Goal: Information Seeking & Learning: Learn about a topic

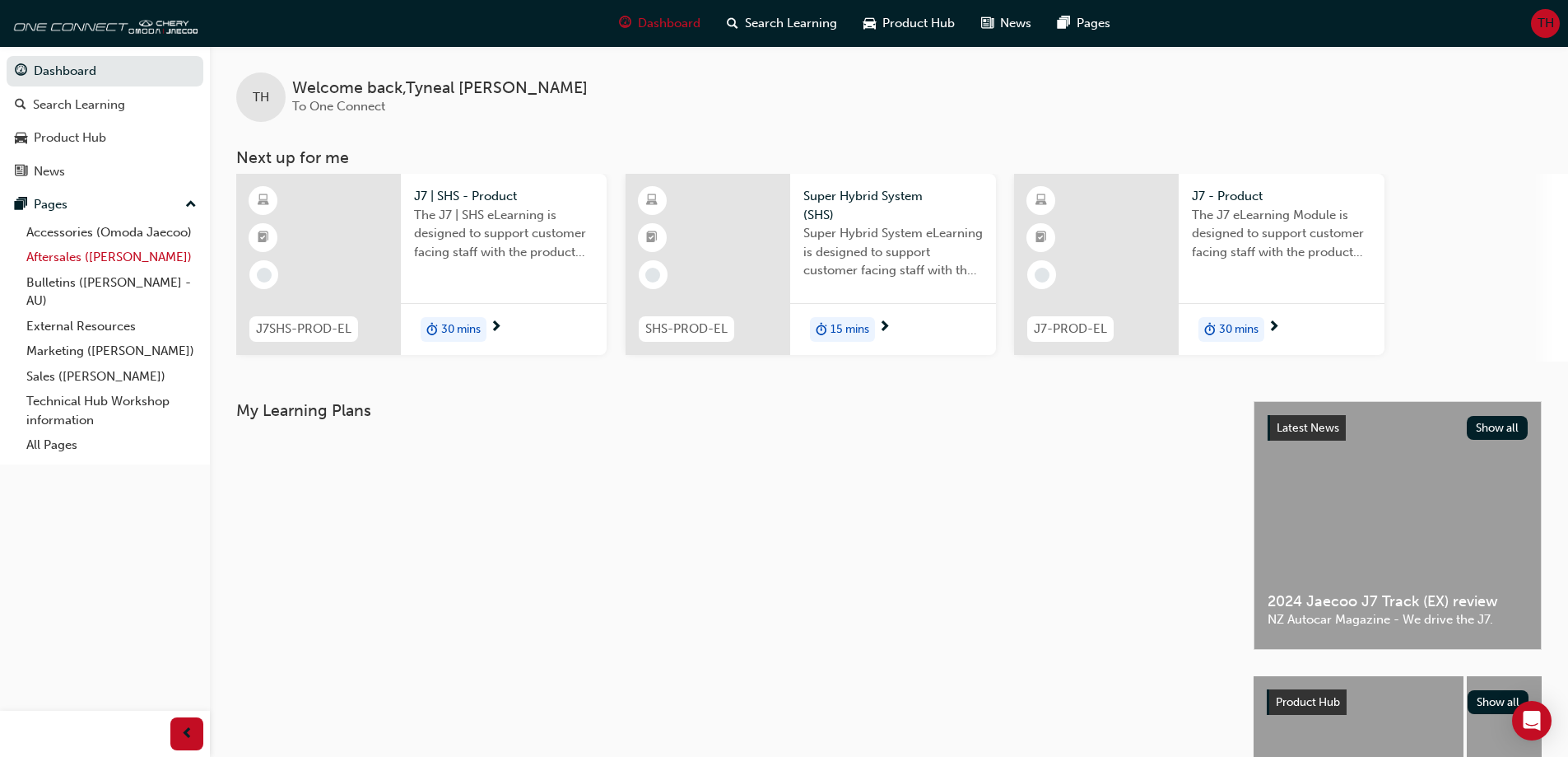
click at [123, 255] on link "Aftersales ([PERSON_NAME])" at bounding box center [111, 258] width 184 height 26
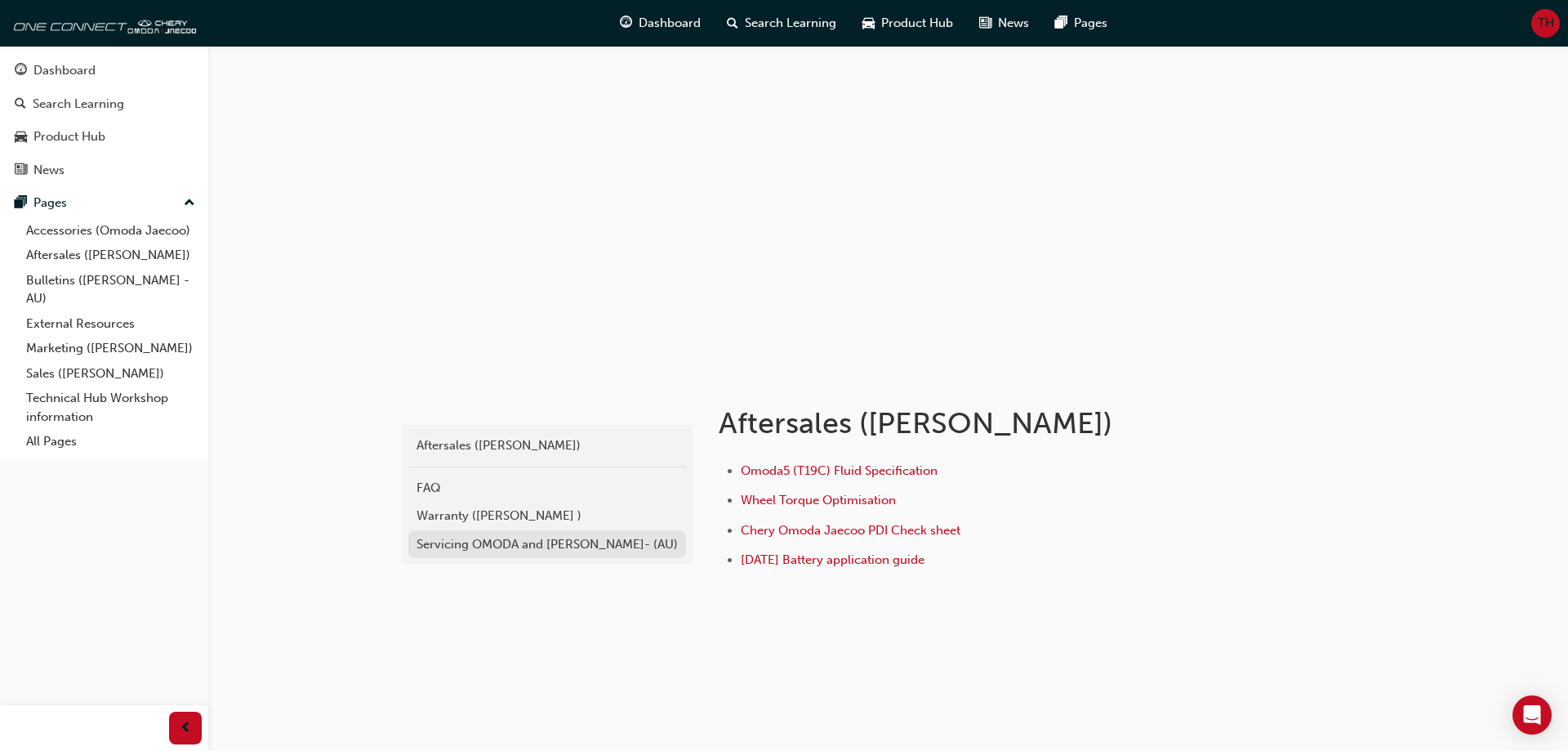
click at [530, 550] on div "Servicing OMODA and [PERSON_NAME]- (AU)" at bounding box center [547, 544] width 261 height 19
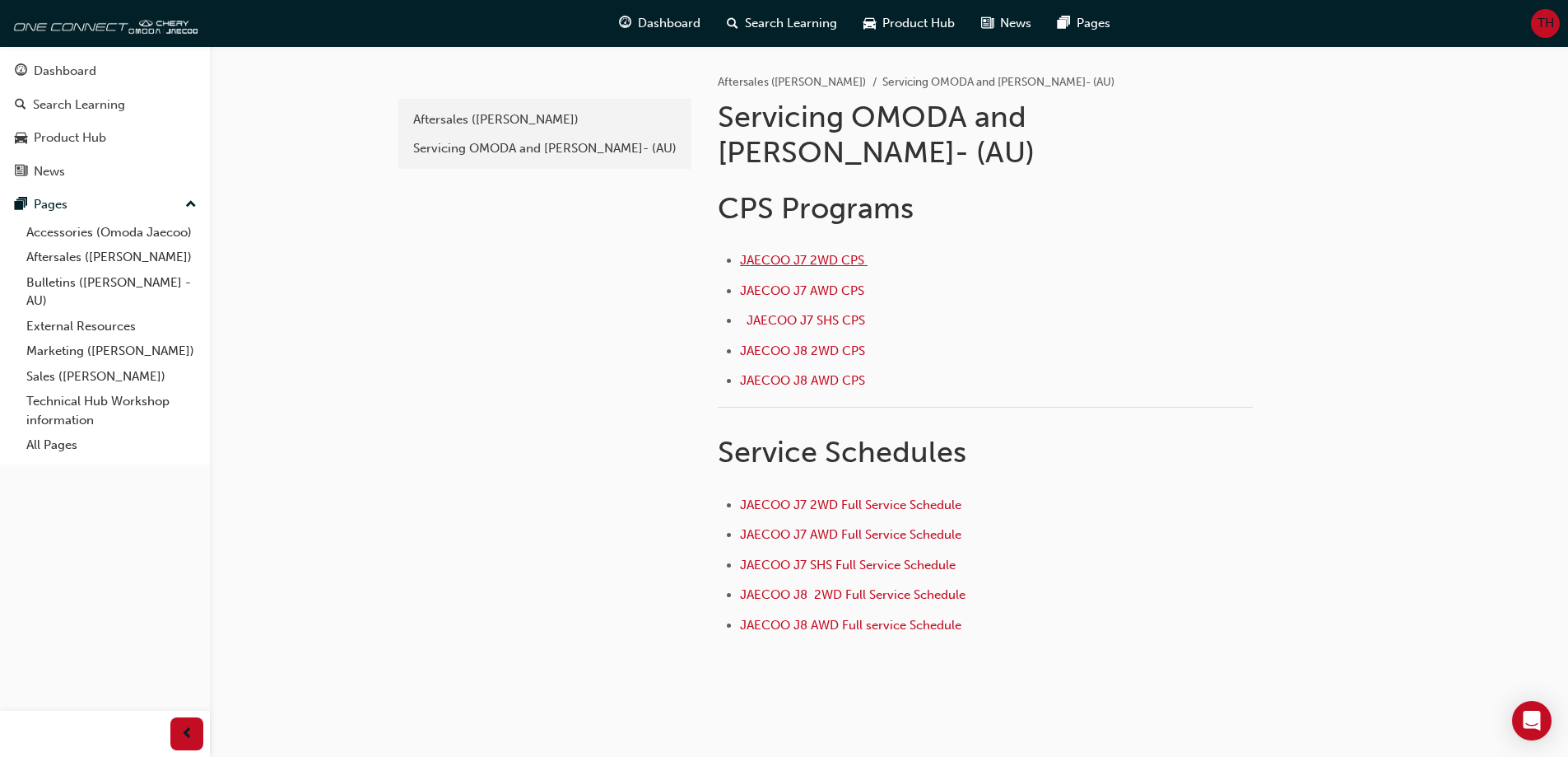
click at [810, 253] on span "JAECOO J7 2WD CPS ﻿" at bounding box center [804, 260] width 127 height 15
click at [916, 498] on span "JAECOO J7 2WD Full Service Schedule" at bounding box center [851, 505] width 221 height 15
click at [805, 313] on span "JAECOO J7 SHS CPS ﻿" at bounding box center [808, 320] width 122 height 15
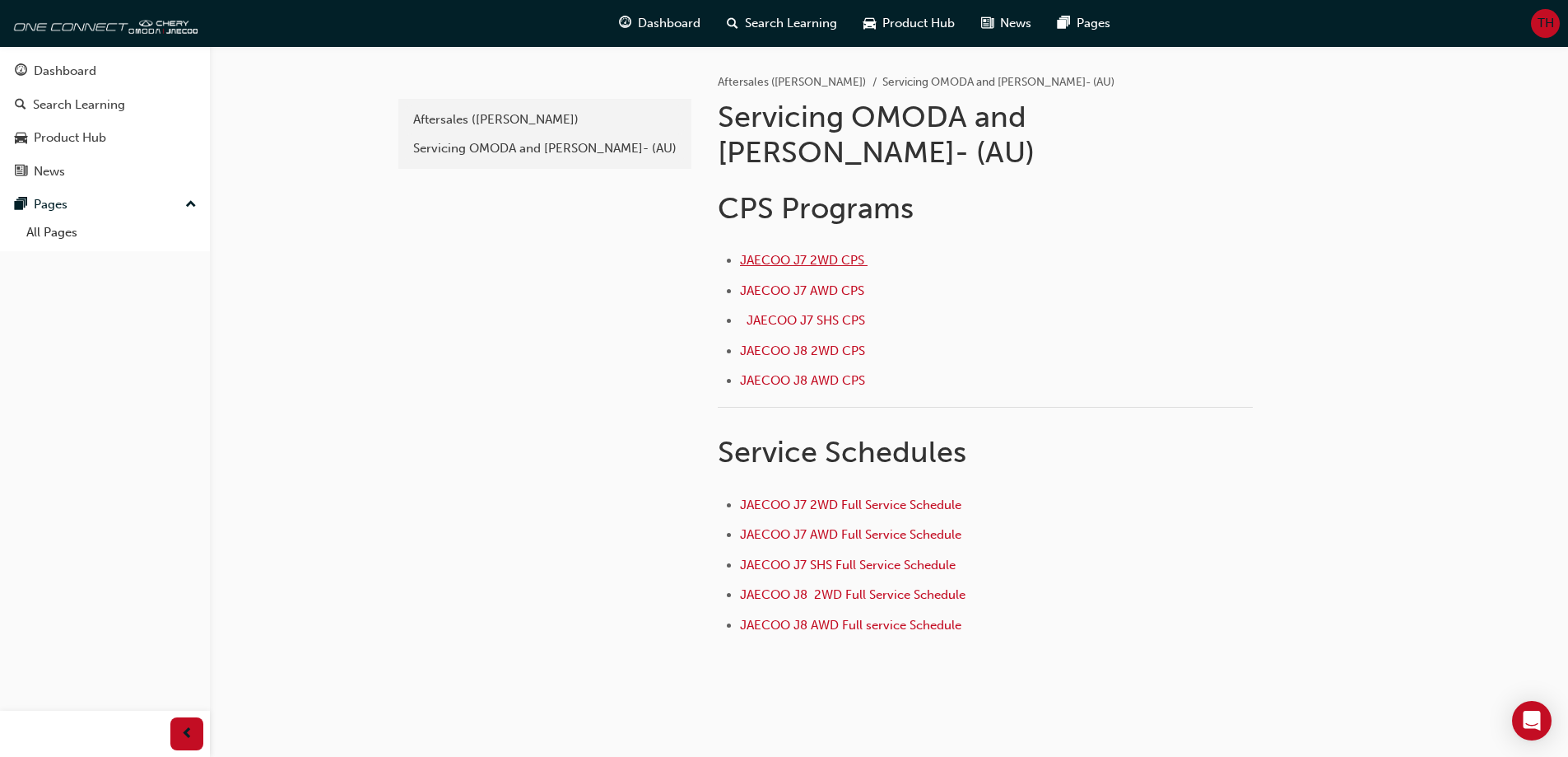
click at [791, 253] on span "JAECOO J7 2WD CPS ﻿" at bounding box center [804, 260] width 127 height 15
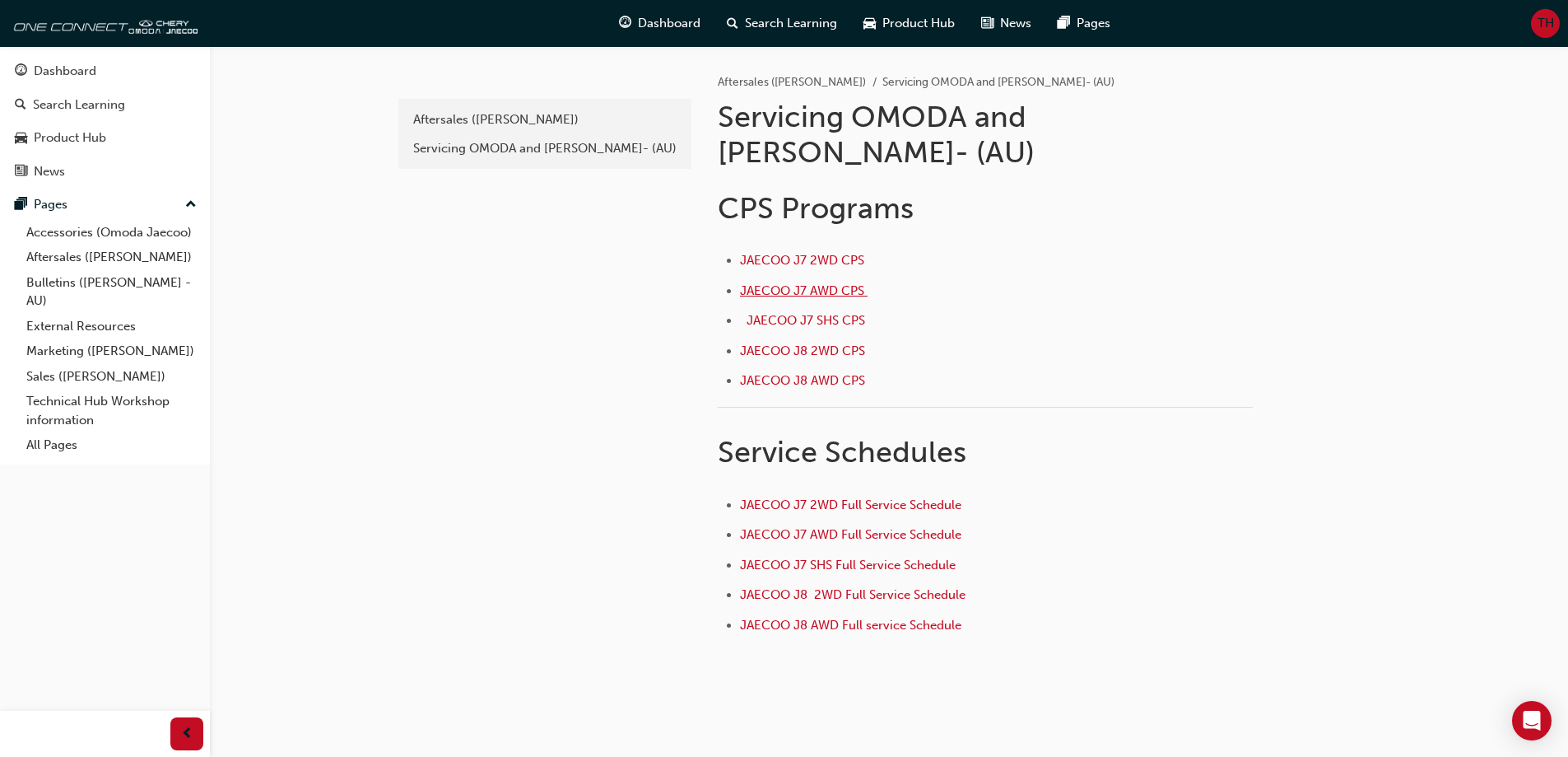
click at [796, 283] on span "JAECOO J7 AWD CPS ﻿" at bounding box center [804, 291] width 127 height 15
drag, startPoint x: 760, startPoint y: 274, endPoint x: 767, endPoint y: 280, distance: 9.2
click at [761, 276] on ul "JAECOO J7 2WD CPS ﻿ JAECOO J7 AWD CPS ﻿ JAECOO J7 SHS CPS ﻿ JAECOO J8 2WD CPS J…" at bounding box center [986, 322] width 535 height 144
click at [767, 313] on span "JAECOO J7 SHS CPS ﻿" at bounding box center [808, 320] width 122 height 15
click at [821, 343] on span "JAECOO J8 2WD CPS" at bounding box center [803, 351] width 126 height 15
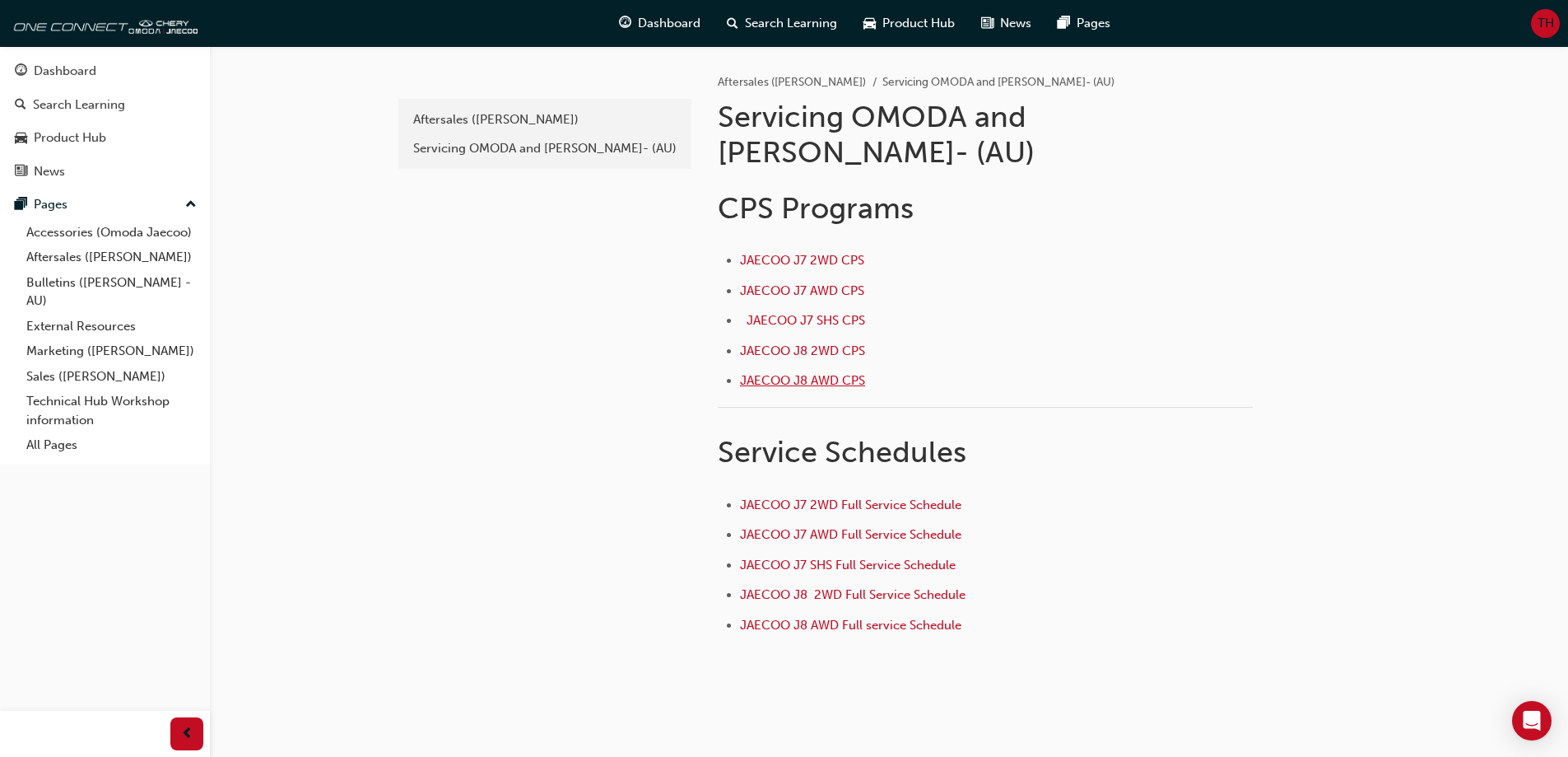
click at [832, 373] on span "JAECOO J8 AWD CPS" at bounding box center [803, 380] width 126 height 15
click at [844, 498] on span "JAECOO J7 2WD Full Service Schedule" at bounding box center [851, 505] width 221 height 15
click at [820, 527] on span "JAECOO J7 AWD Full Service Schedule ﻿" at bounding box center [852, 535] width 224 height 15
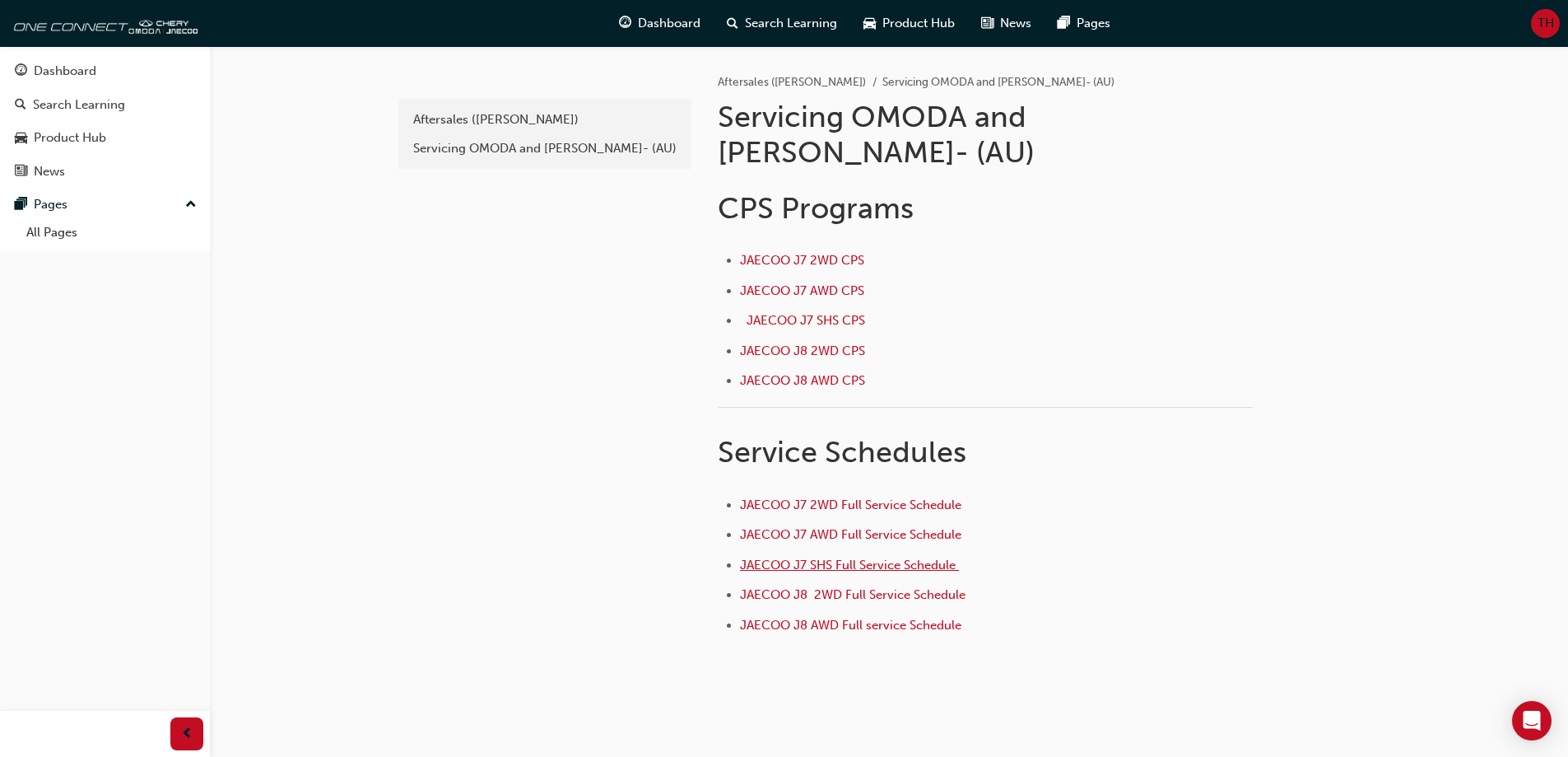
click at [807, 558] on span "JAECOO J7 SHS Full Service Schedule ﻿" at bounding box center [849, 565] width 219 height 15
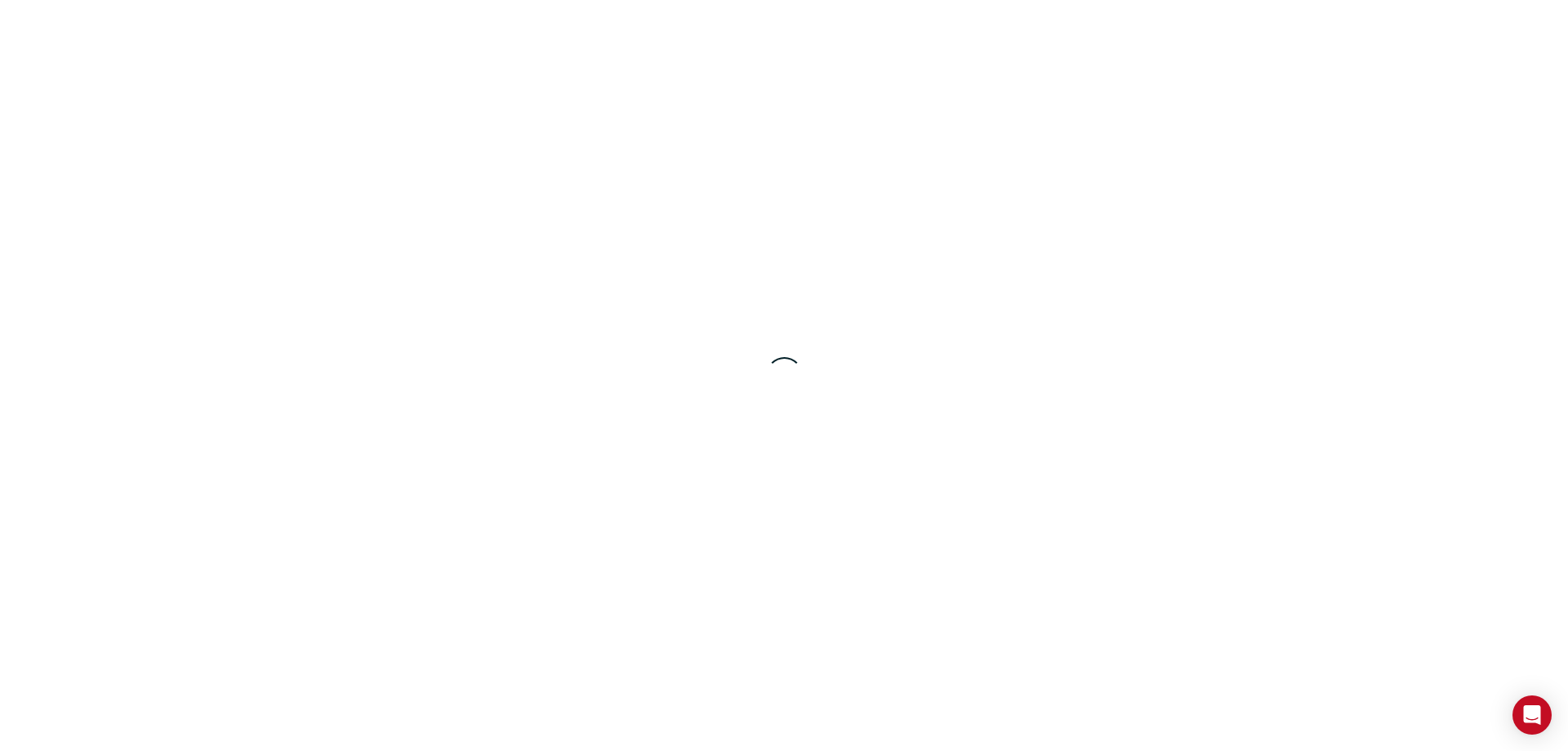
click at [594, 532] on div at bounding box center [784, 376] width 1568 height 751
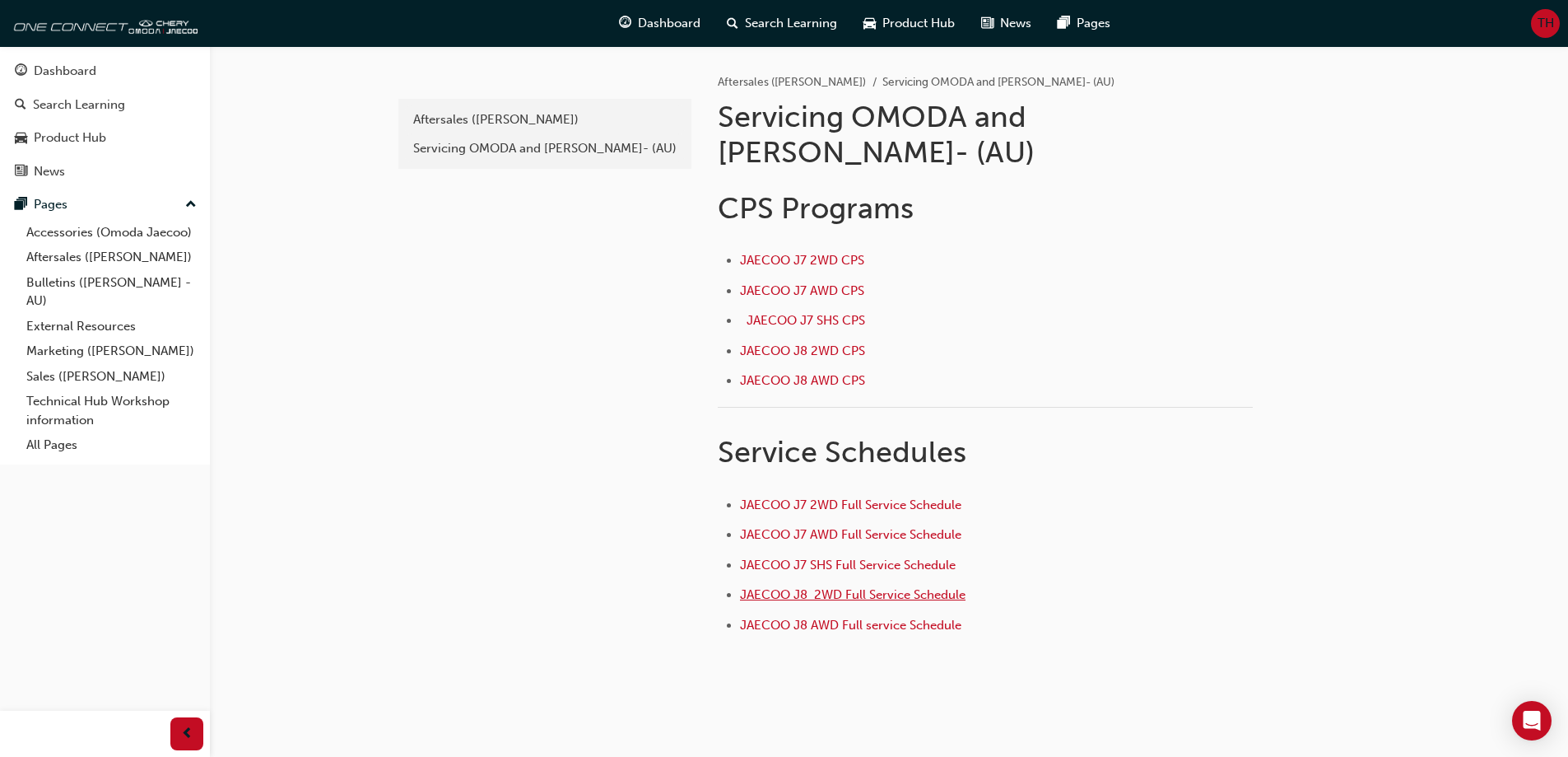
click at [830, 587] on span "JAECOO J8 2WD Full Service Schedule" at bounding box center [853, 595] width 225 height 15
drag, startPoint x: 772, startPoint y: 588, endPoint x: 742, endPoint y: 536, distance: 60.0
click at [772, 618] on span "JAECOO J8 AWD Full service Schedule" at bounding box center [851, 625] width 221 height 15
click at [785, 313] on span "JAECOO J7 SHS CPS ﻿" at bounding box center [808, 320] width 122 height 15
click at [836, 558] on span "JAECOO J7 SHS Full Service Schedule ﻿" at bounding box center [849, 565] width 219 height 15
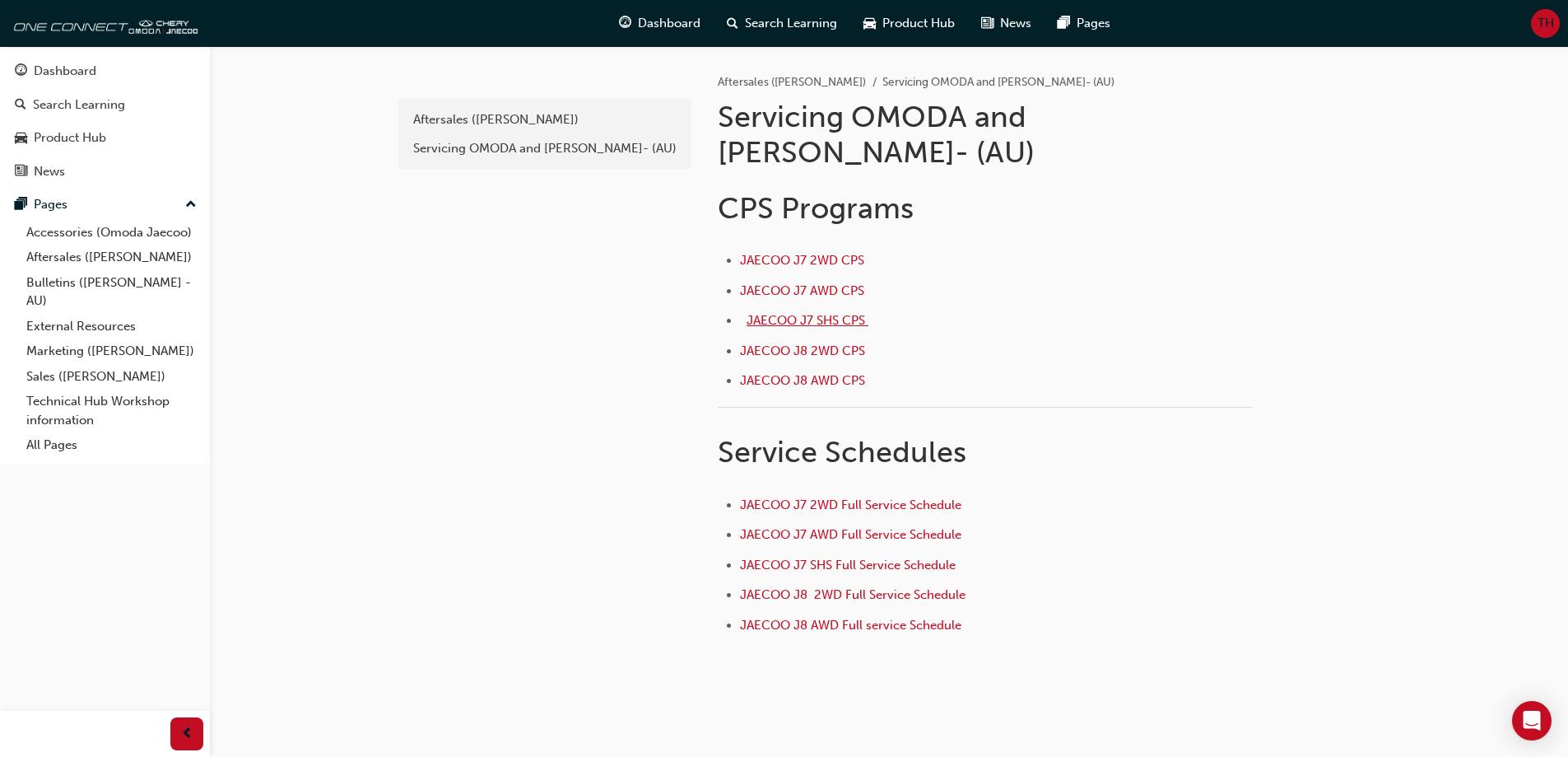
click at [816, 313] on span "JAECOO J7 SHS CPS ﻿" at bounding box center [808, 320] width 122 height 15
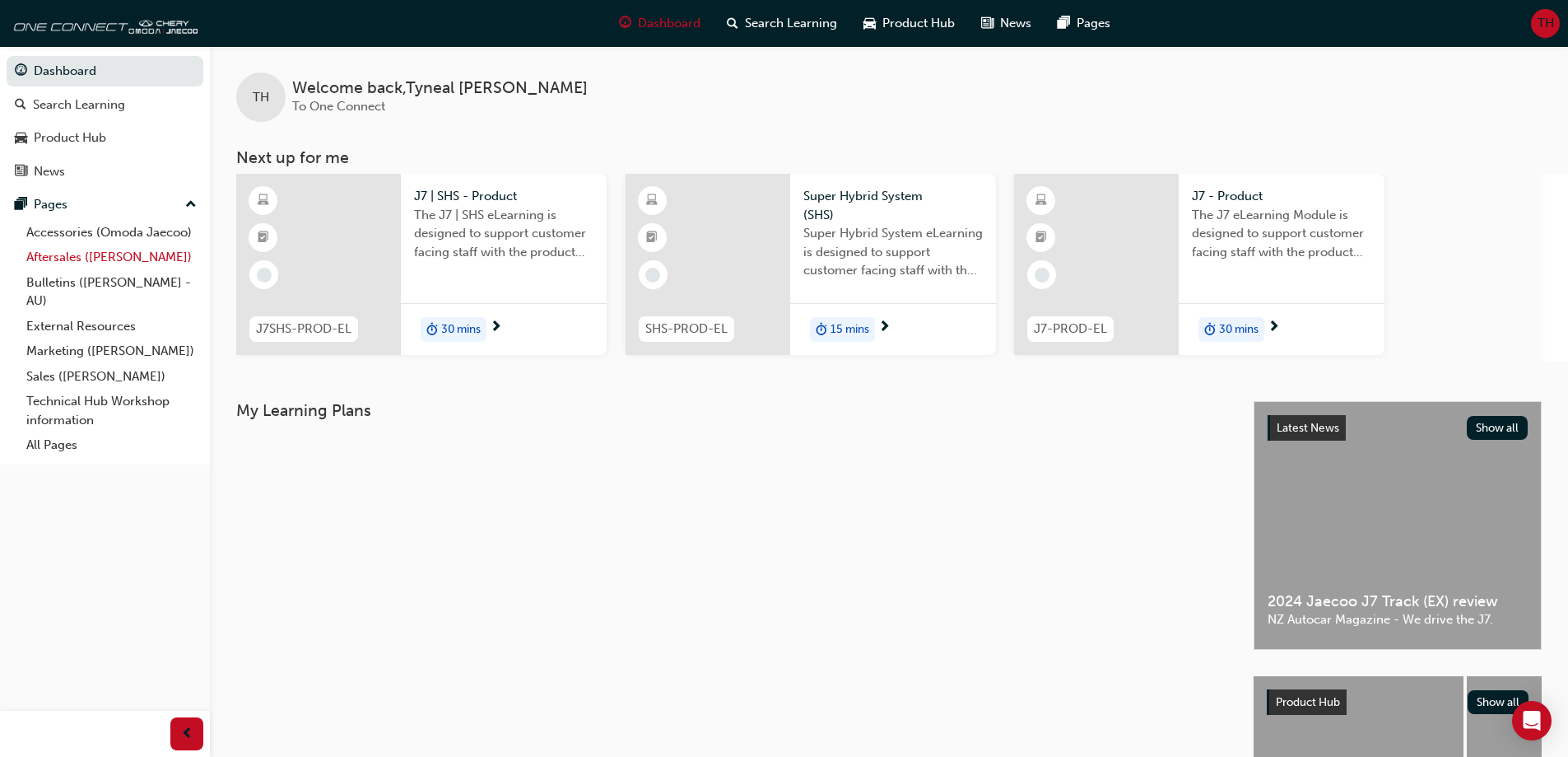
click at [95, 258] on link "Aftersales ([PERSON_NAME])" at bounding box center [111, 258] width 184 height 26
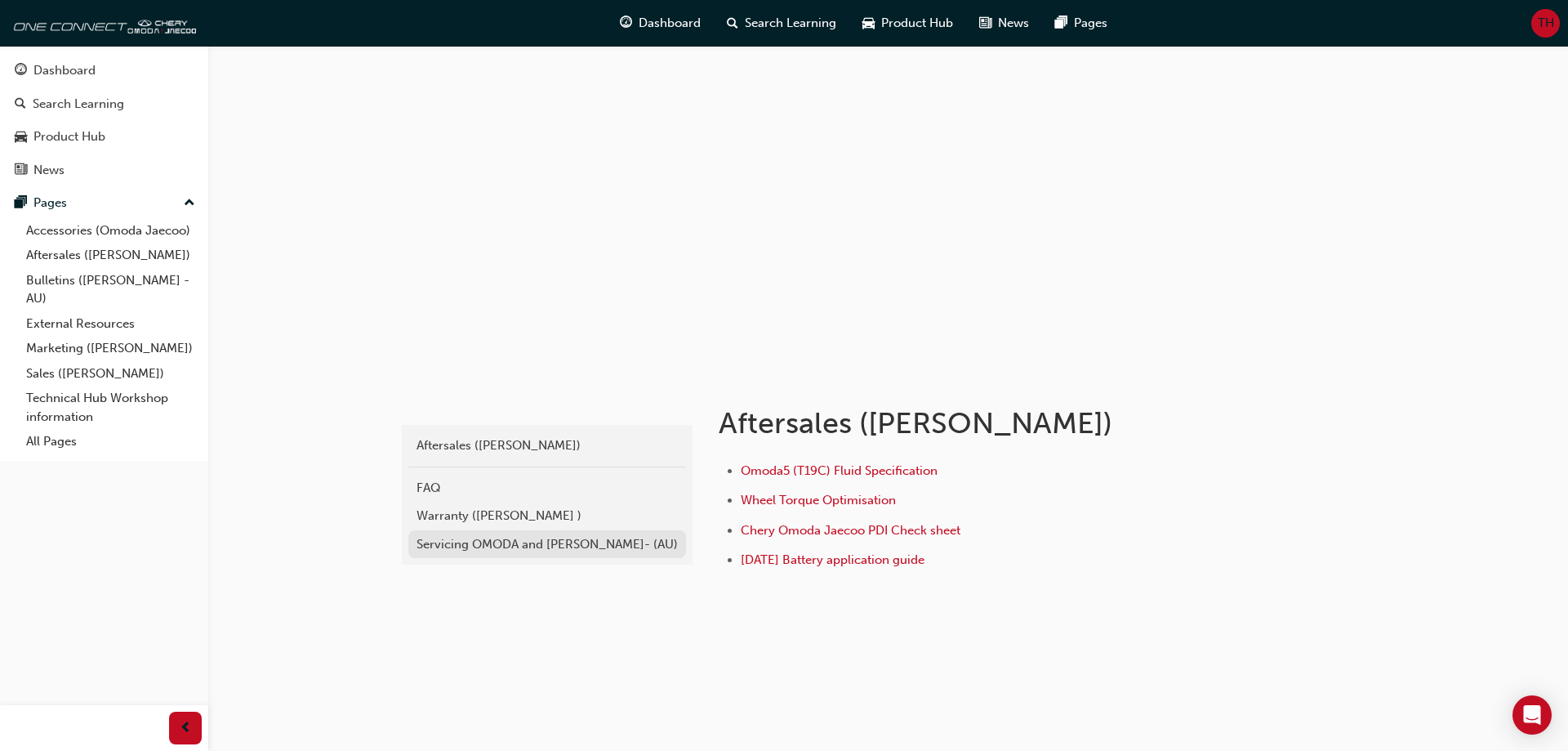
click at [540, 550] on div "Servicing OMODA and [PERSON_NAME]- (AU)" at bounding box center [547, 544] width 261 height 19
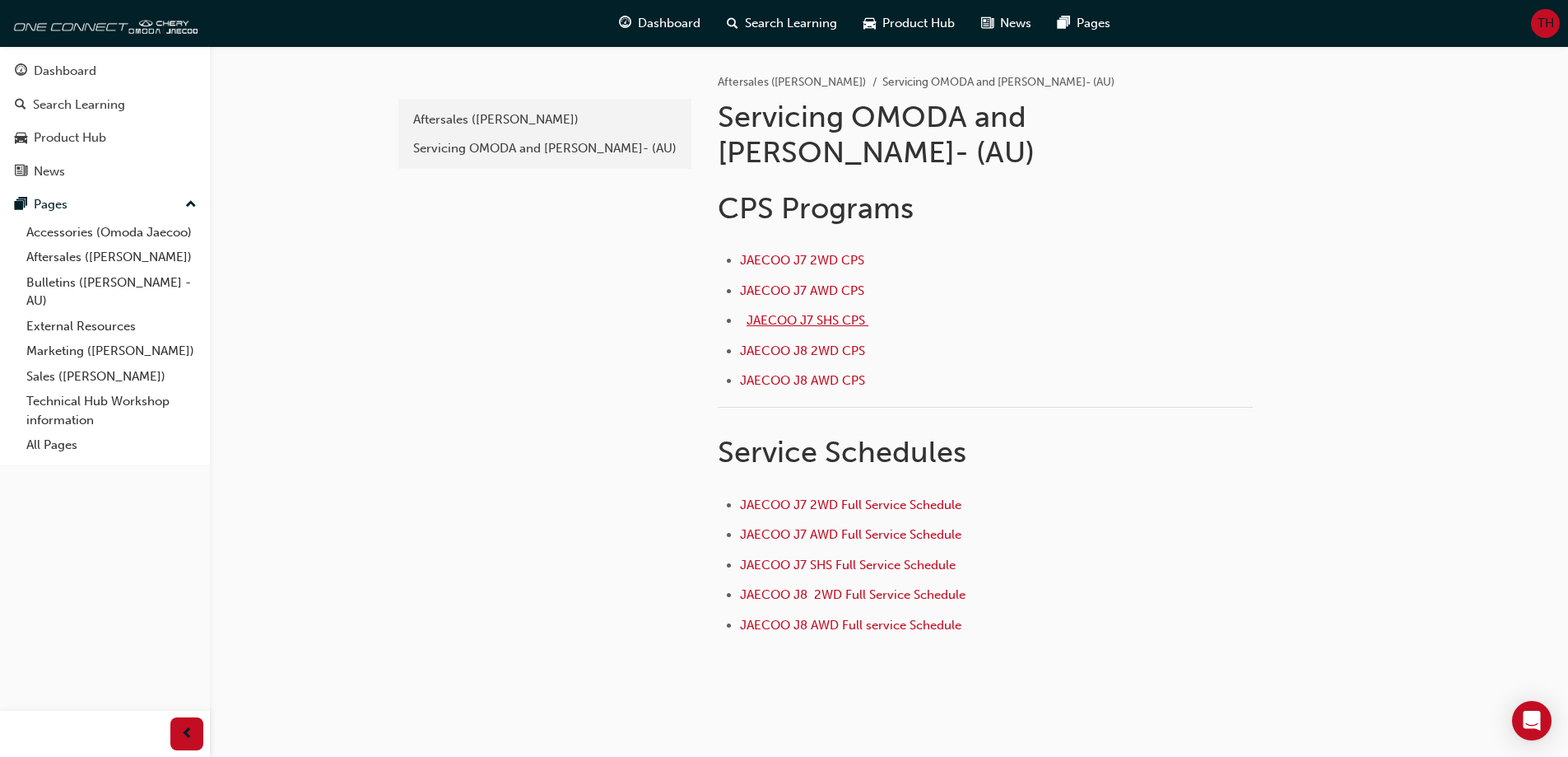
click at [810, 313] on span "JAECOO J7 SHS CPS ﻿" at bounding box center [808, 320] width 122 height 15
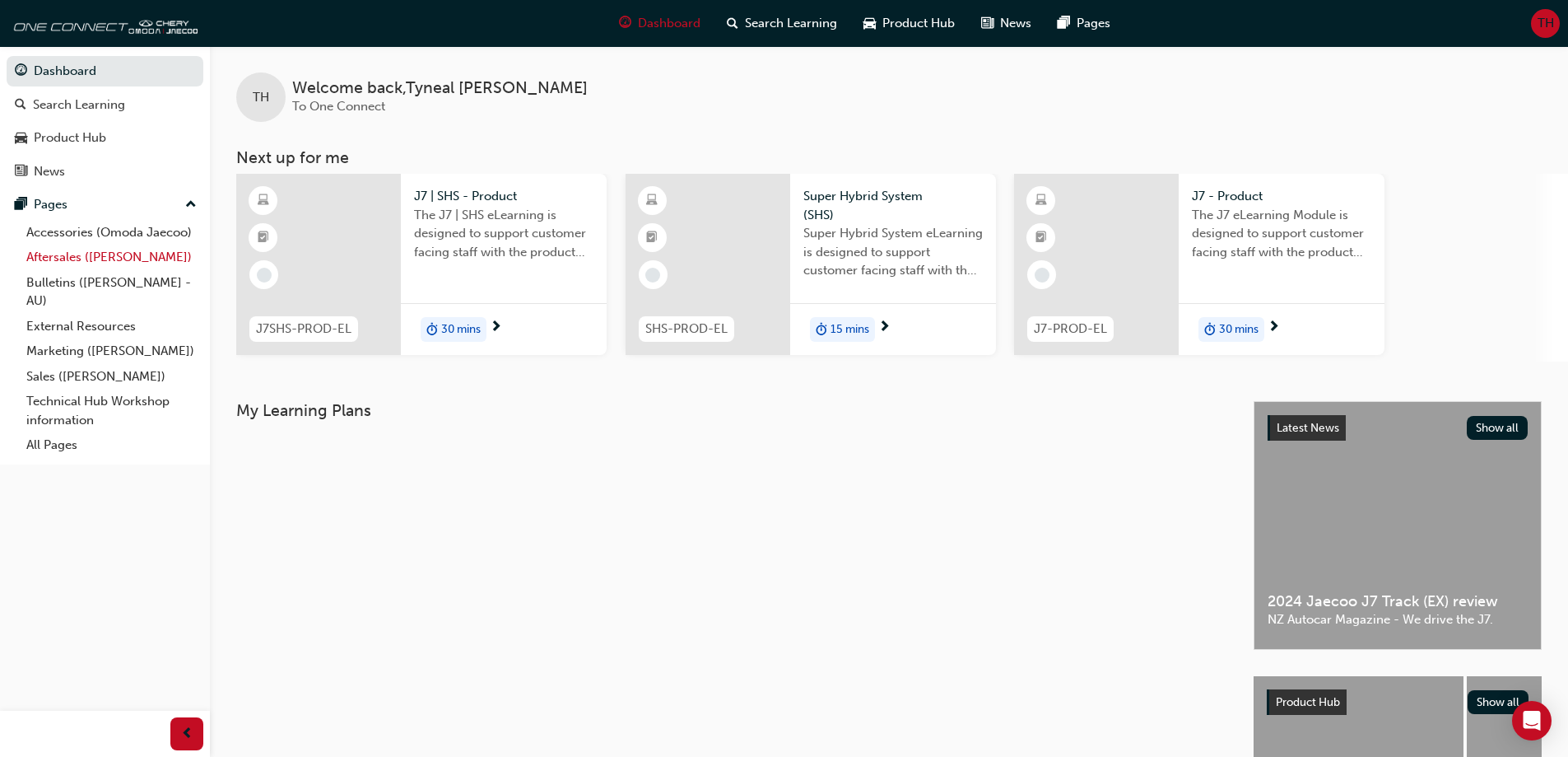
click at [73, 262] on link "Aftersales ([PERSON_NAME])" at bounding box center [111, 258] width 184 height 26
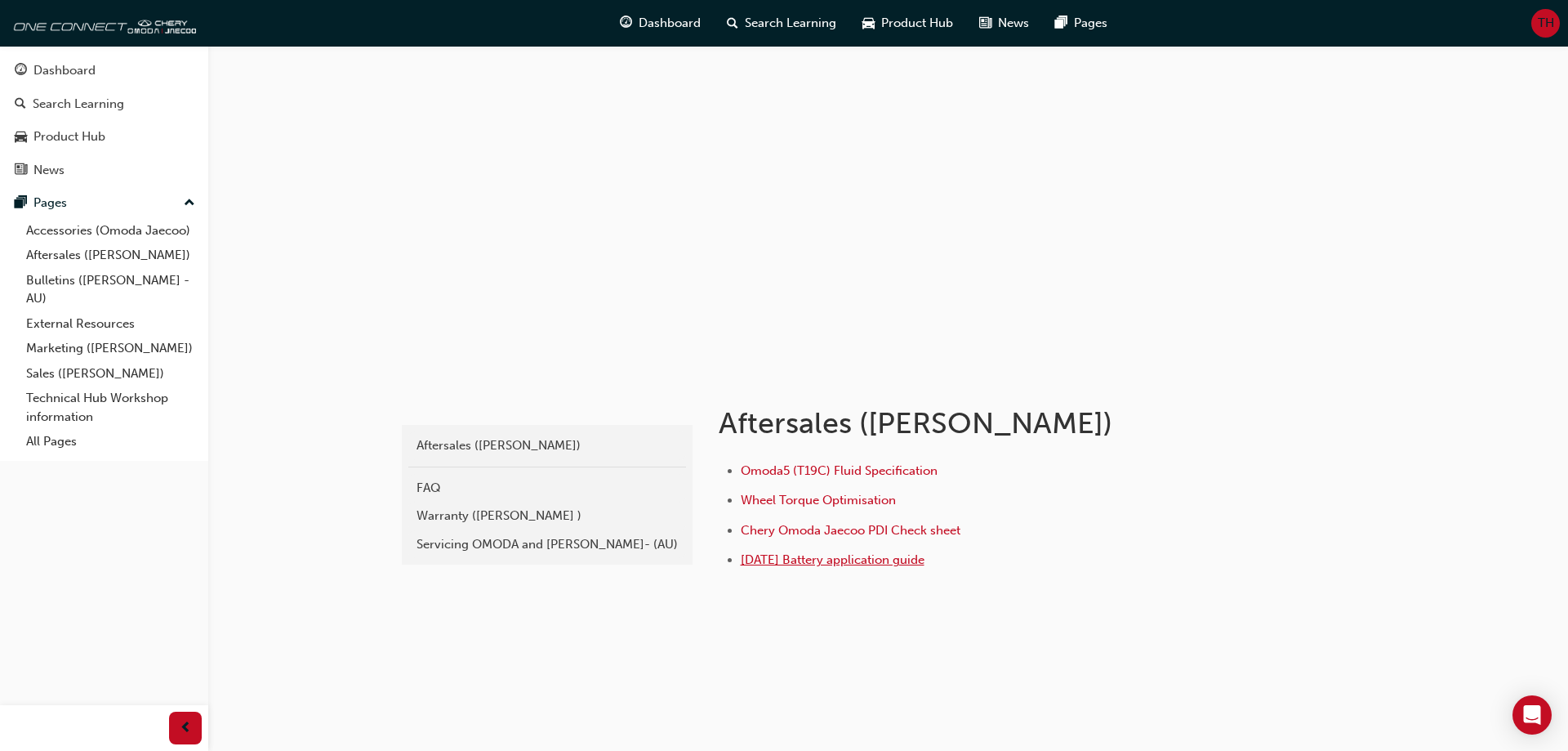
click at [801, 563] on span "[DATE] Battery application guide" at bounding box center [833, 560] width 184 height 15
click at [470, 540] on div "Servicing OMODA and [PERSON_NAME]- (AU)" at bounding box center [547, 544] width 261 height 19
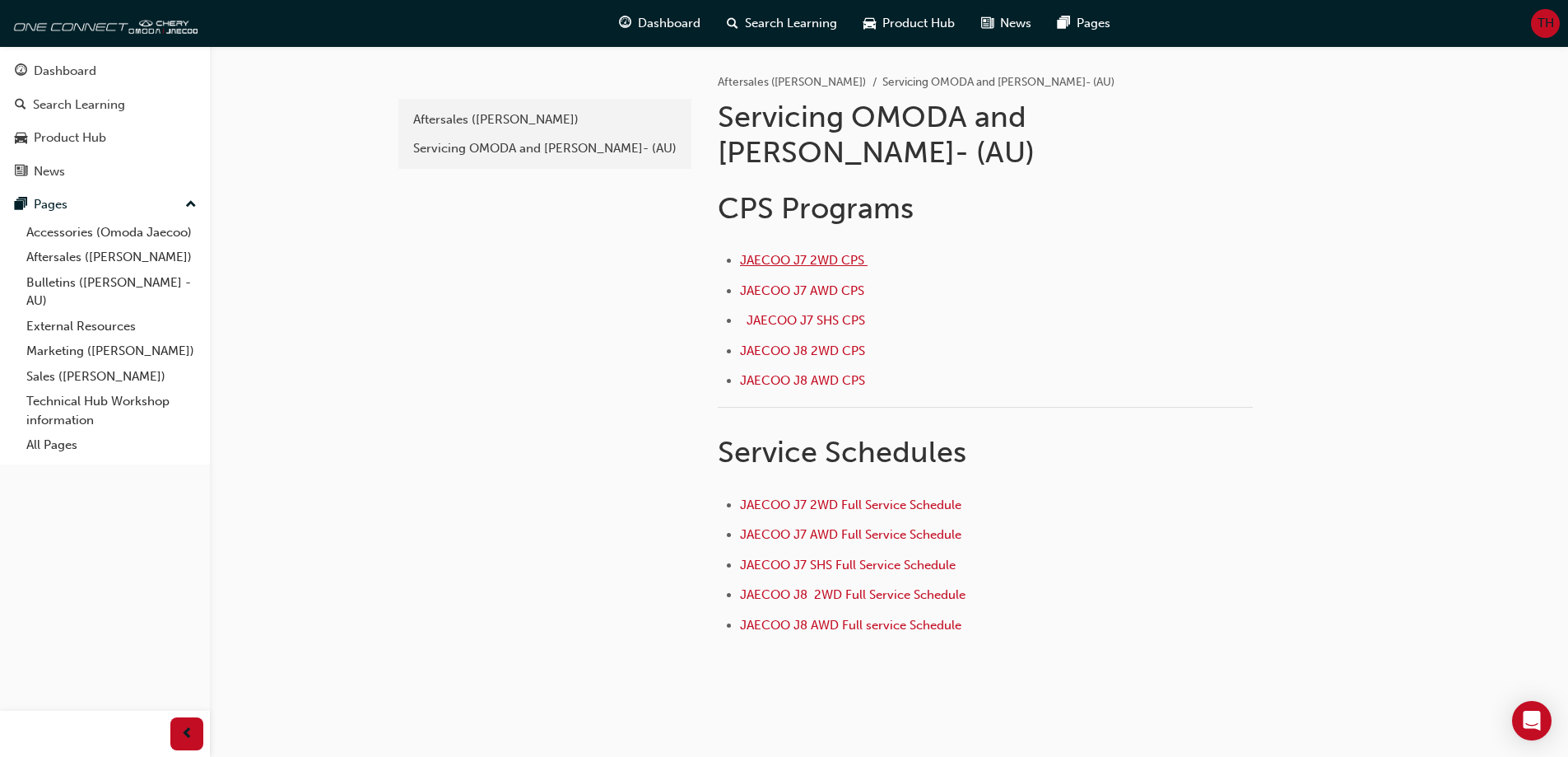
click at [806, 250] on li "JAECOO J7 2WD CPS ﻿" at bounding box center [997, 262] width 513 height 24
click at [810, 250] on li "JAECOO J7 2WD CPS ﻿" at bounding box center [997, 262] width 513 height 24
click at [822, 253] on span "JAECOO J7 2WD CPS ﻿" at bounding box center [804, 260] width 127 height 15
click at [530, 121] on div "Aftersales ([PERSON_NAME])" at bounding box center [545, 120] width 263 height 19
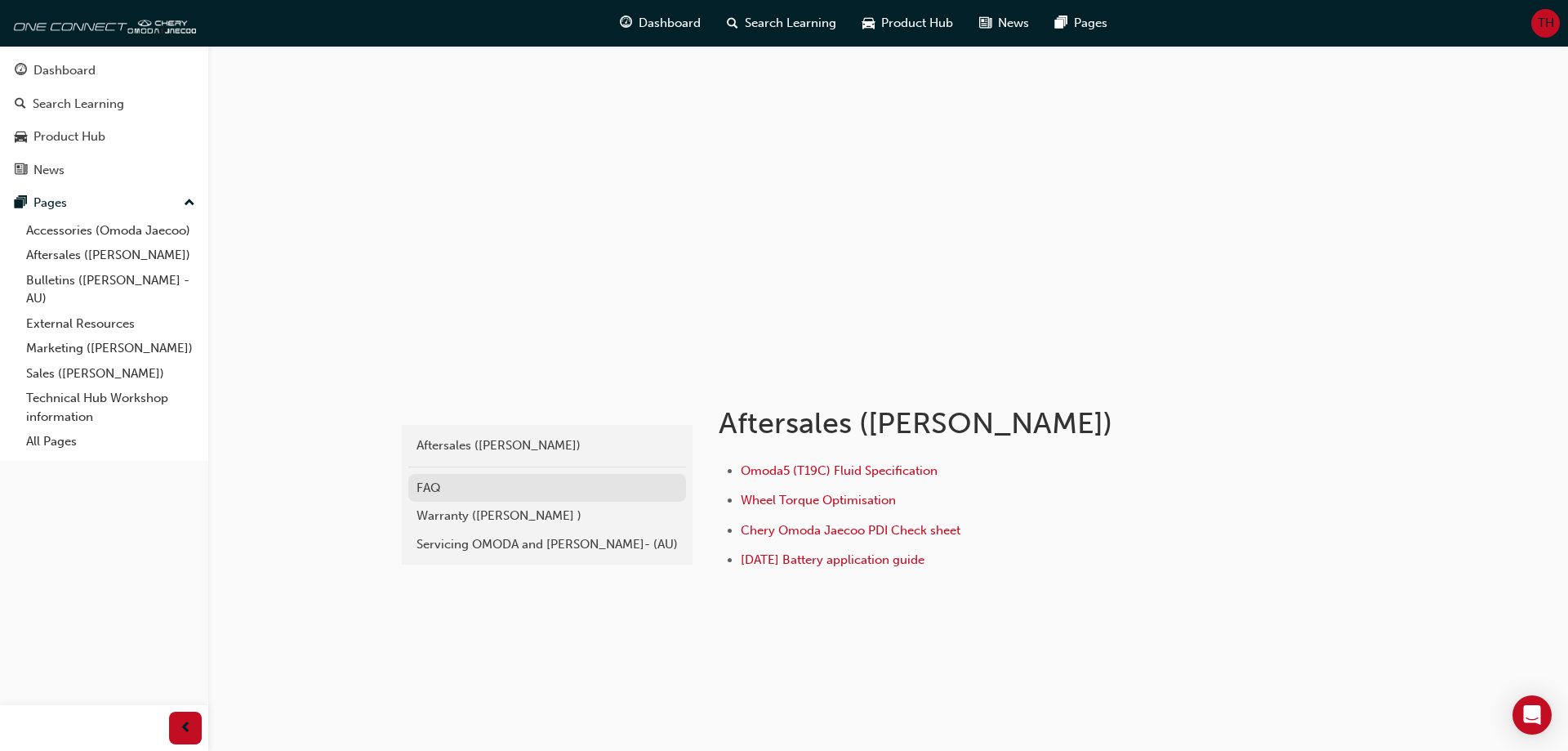
click at [452, 490] on div "FAQ" at bounding box center [547, 488] width 261 height 19
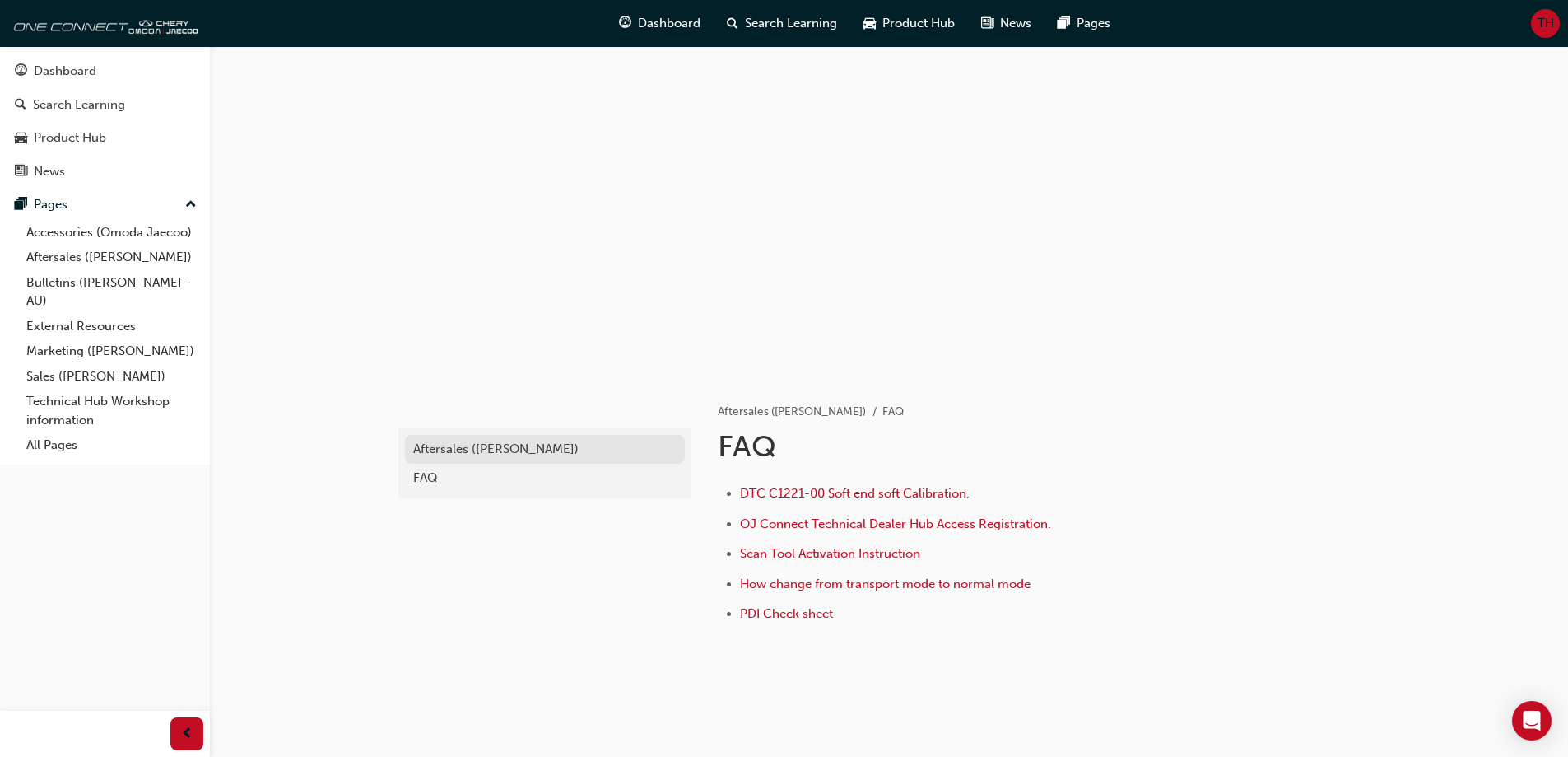
click at [482, 452] on div "Aftersales ([PERSON_NAME])" at bounding box center [545, 449] width 263 height 19
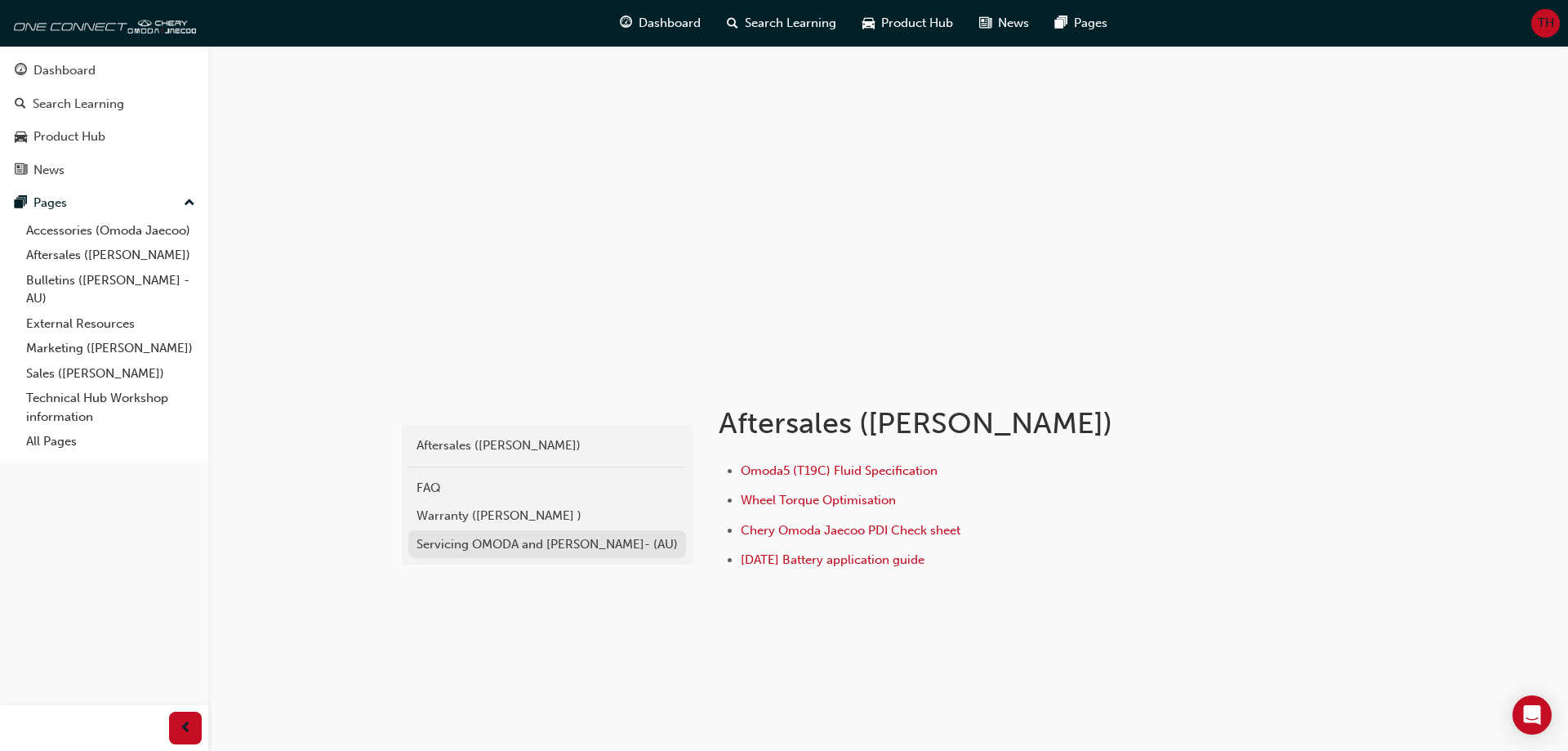
click at [539, 540] on div "Servicing OMODA and [PERSON_NAME]- (AU)" at bounding box center [547, 544] width 261 height 19
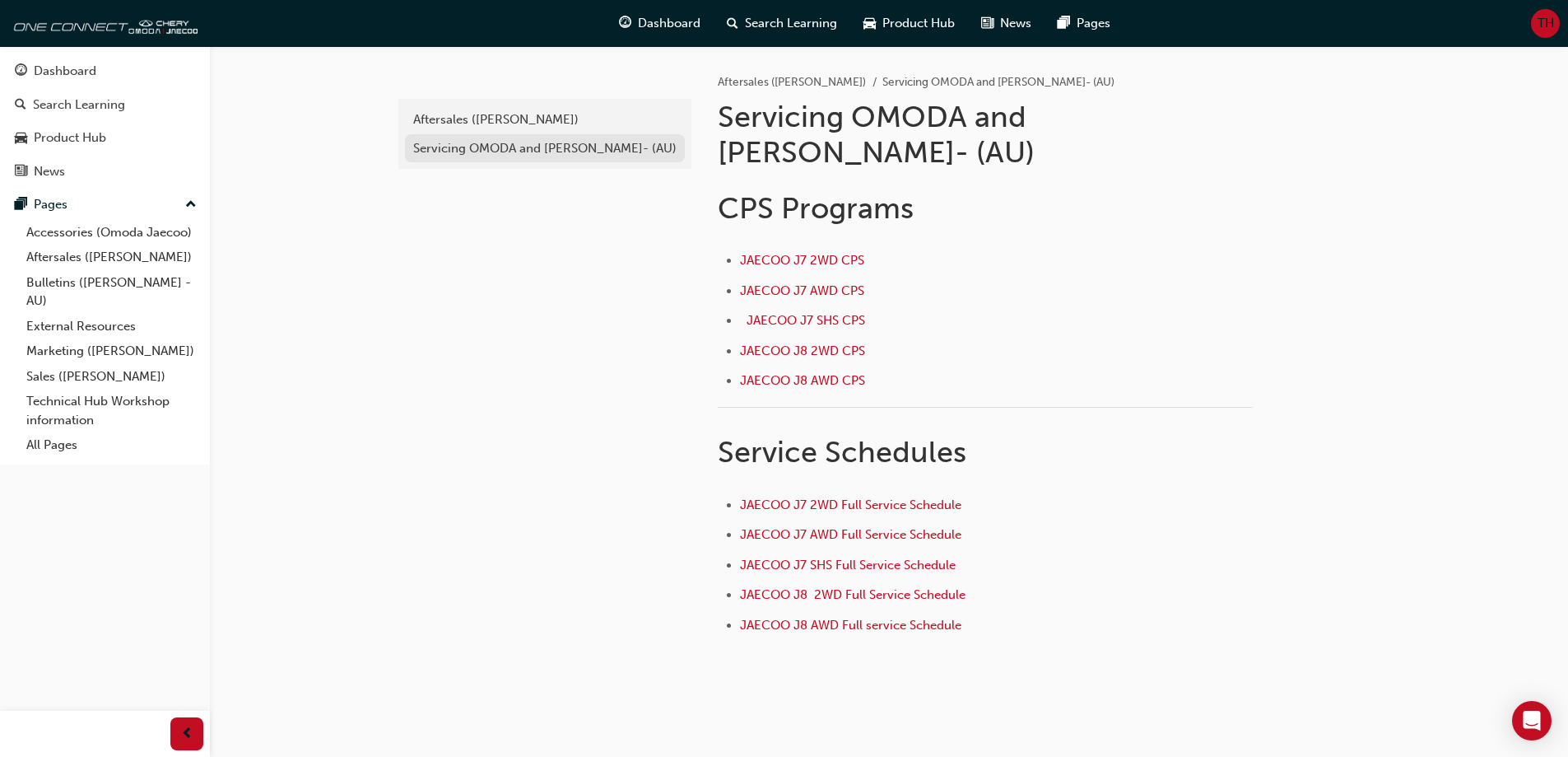
click at [517, 148] on div "Servicing OMODA and [PERSON_NAME]- (AU)" at bounding box center [545, 149] width 263 height 19
click at [796, 253] on span "JAECOO J7 2WD CPS ﻿" at bounding box center [804, 260] width 127 height 15
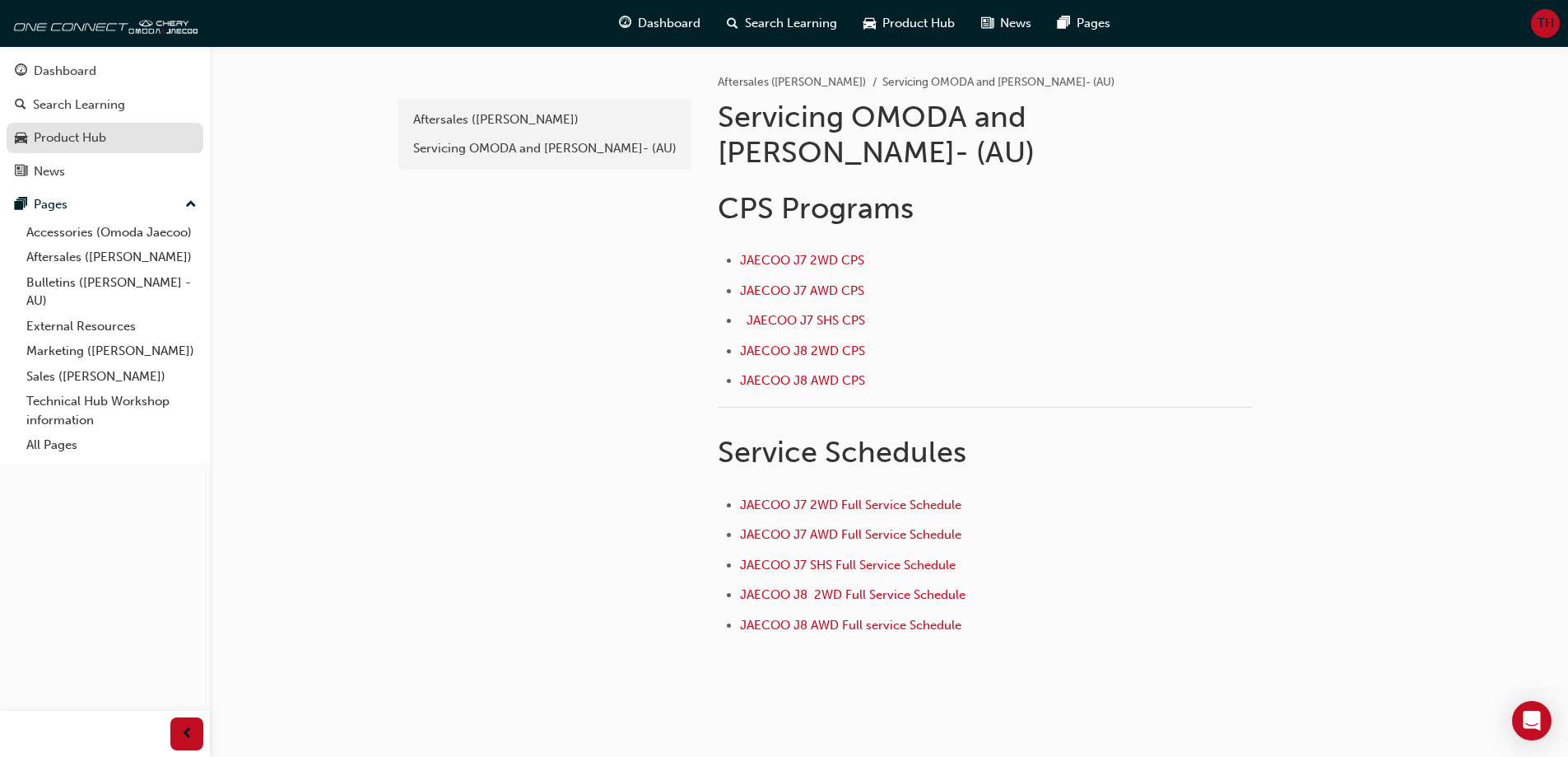
click at [102, 139] on div "Product Hub" at bounding box center [70, 138] width 72 height 19
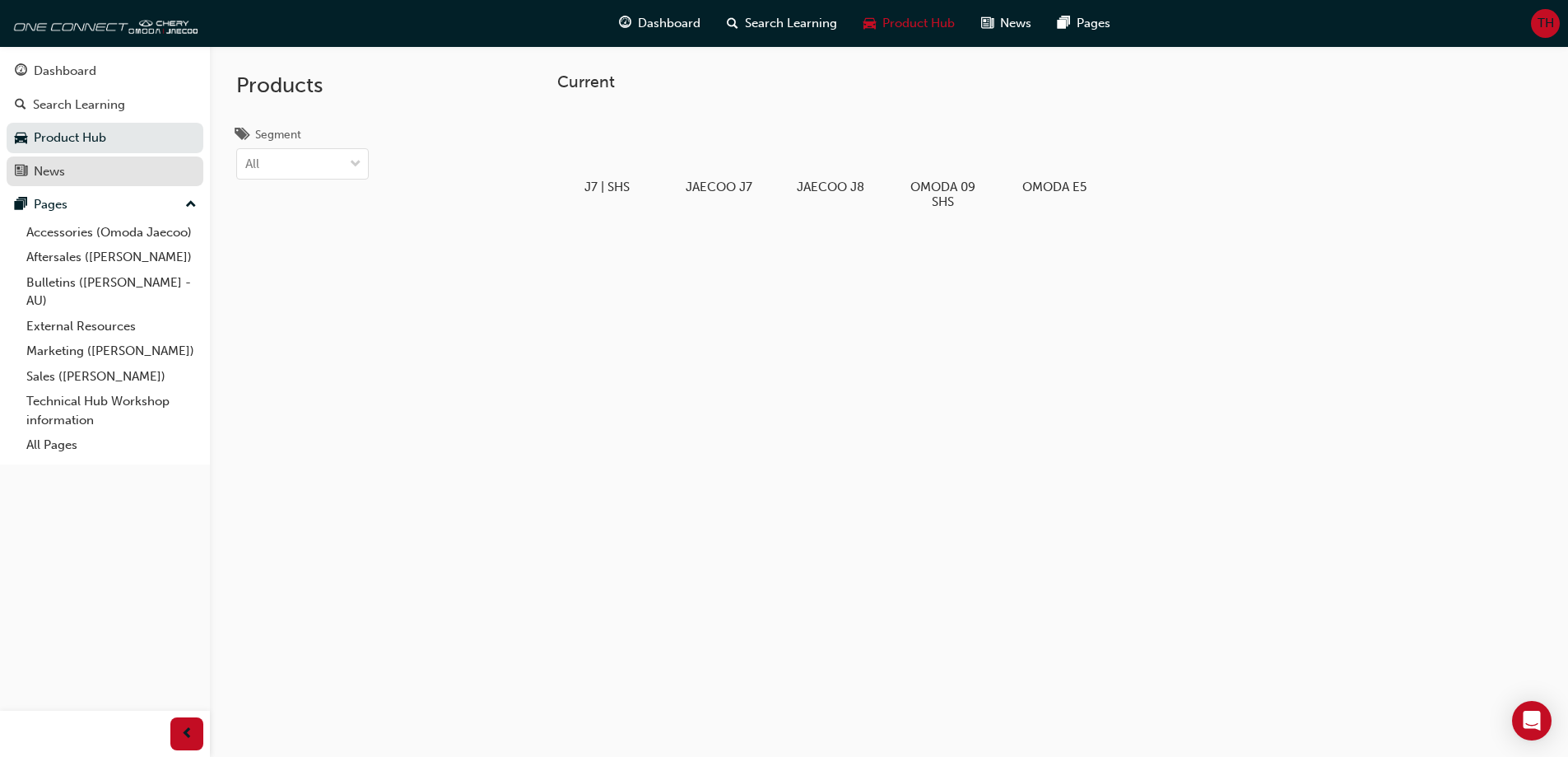
click at [124, 166] on div "News" at bounding box center [104, 172] width 180 height 20
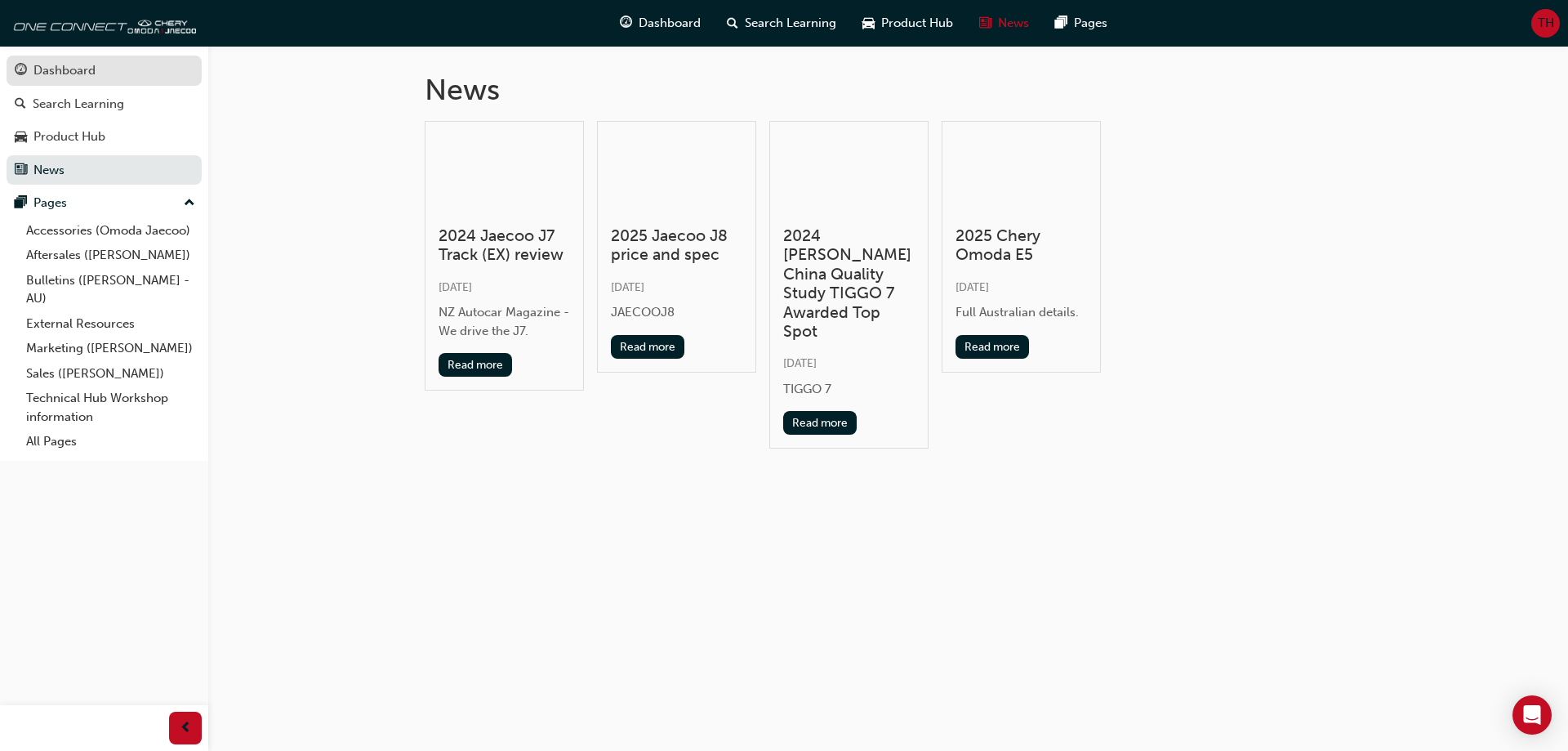
click at [79, 68] on div "Dashboard" at bounding box center [65, 71] width 62 height 19
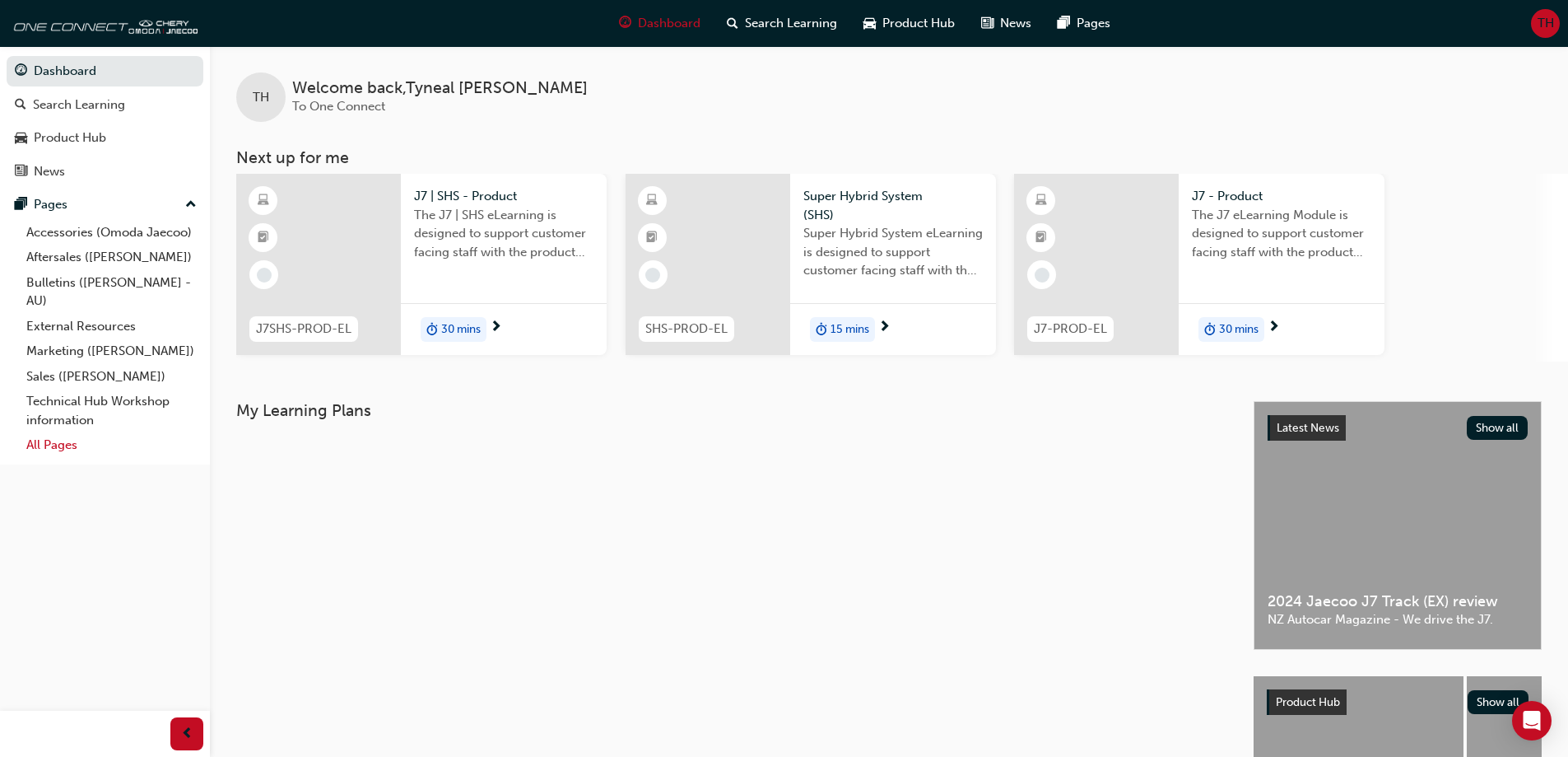
click at [101, 435] on link "All Pages" at bounding box center [111, 445] width 184 height 26
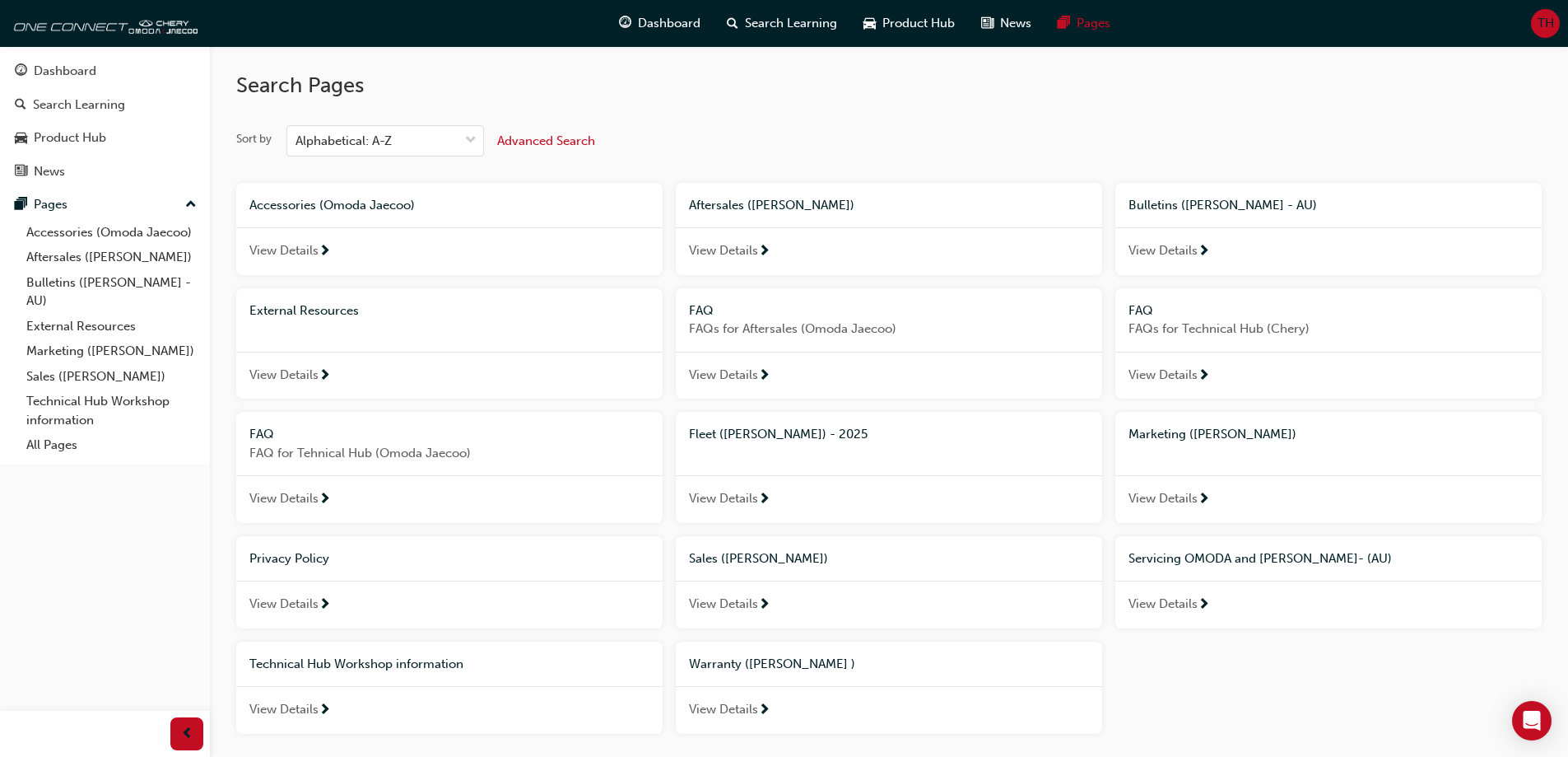
scroll to position [82, 0]
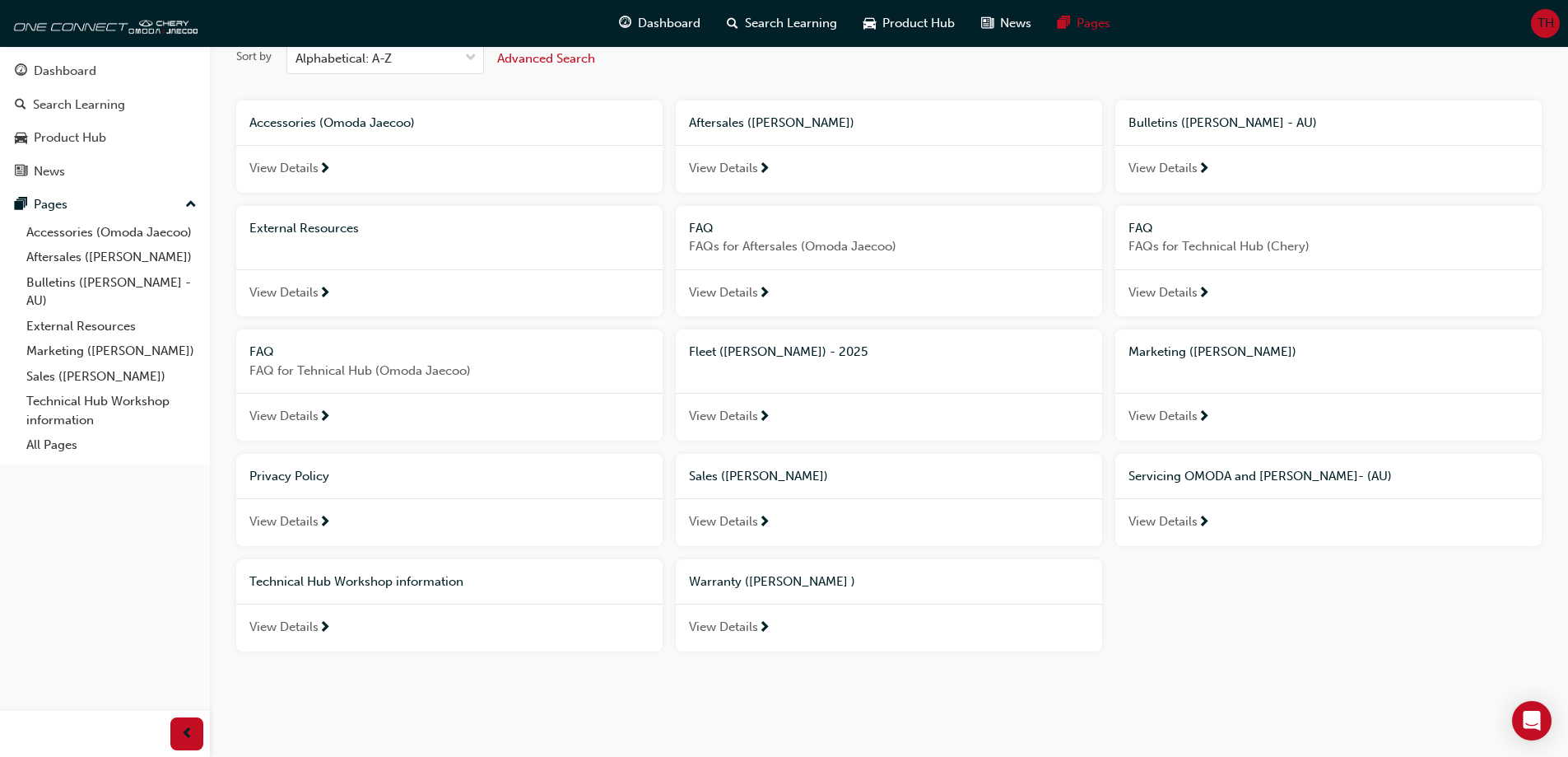
click at [735, 627] on span "View Details" at bounding box center [723, 627] width 69 height 19
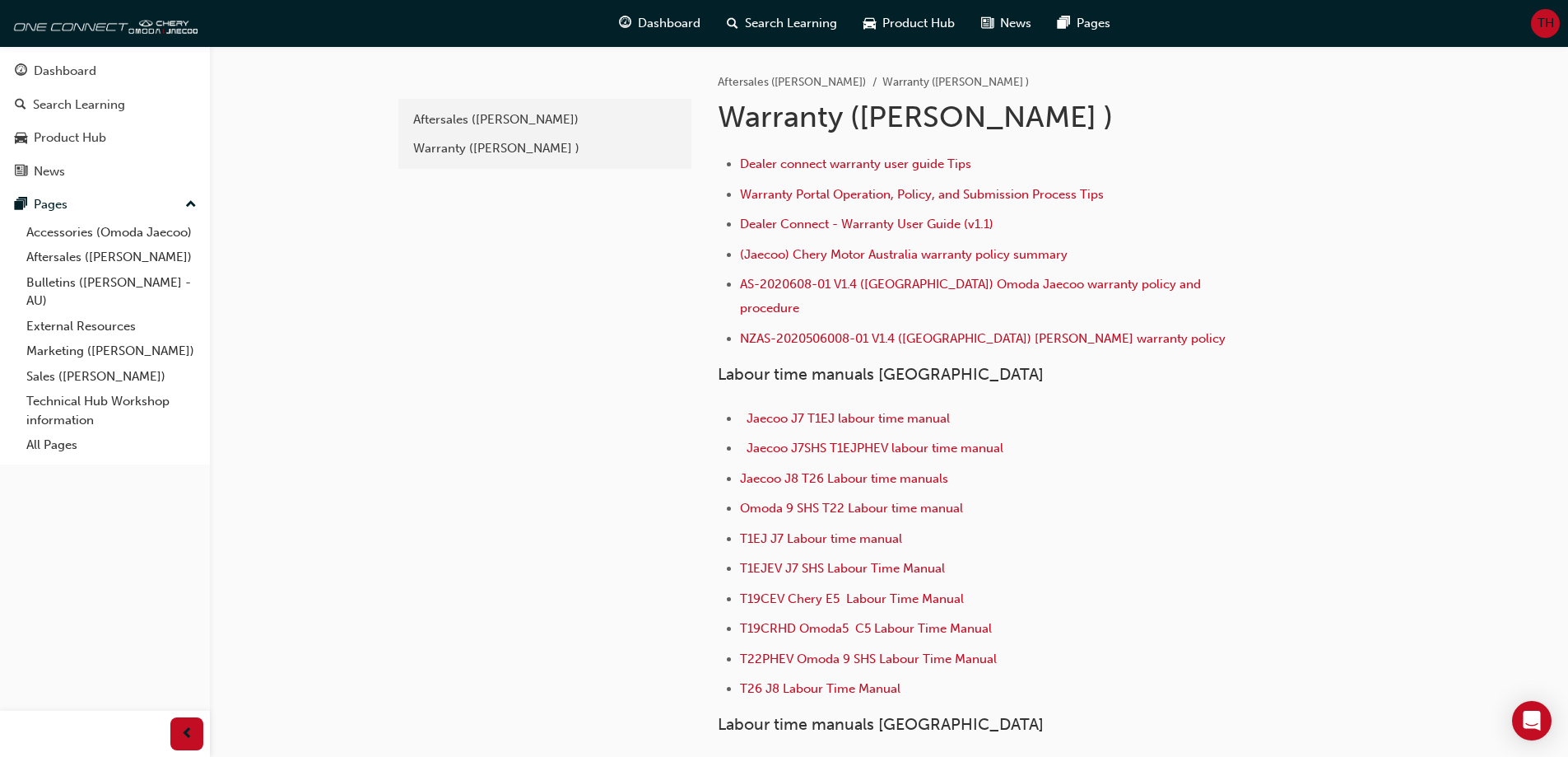
drag, startPoint x: 859, startPoint y: 229, endPoint x: 701, endPoint y: 253, distance: 159.8
click at [701, 253] on div "Aftersales (Omoda Jaecoo) Warranty (Omoda Jaecoo ) Warranty (Omoda Jaecoo ) Dea…" at bounding box center [1036, 556] width 691 height 1019
click at [452, 118] on div "Aftersales ([PERSON_NAME])" at bounding box center [545, 120] width 263 height 19
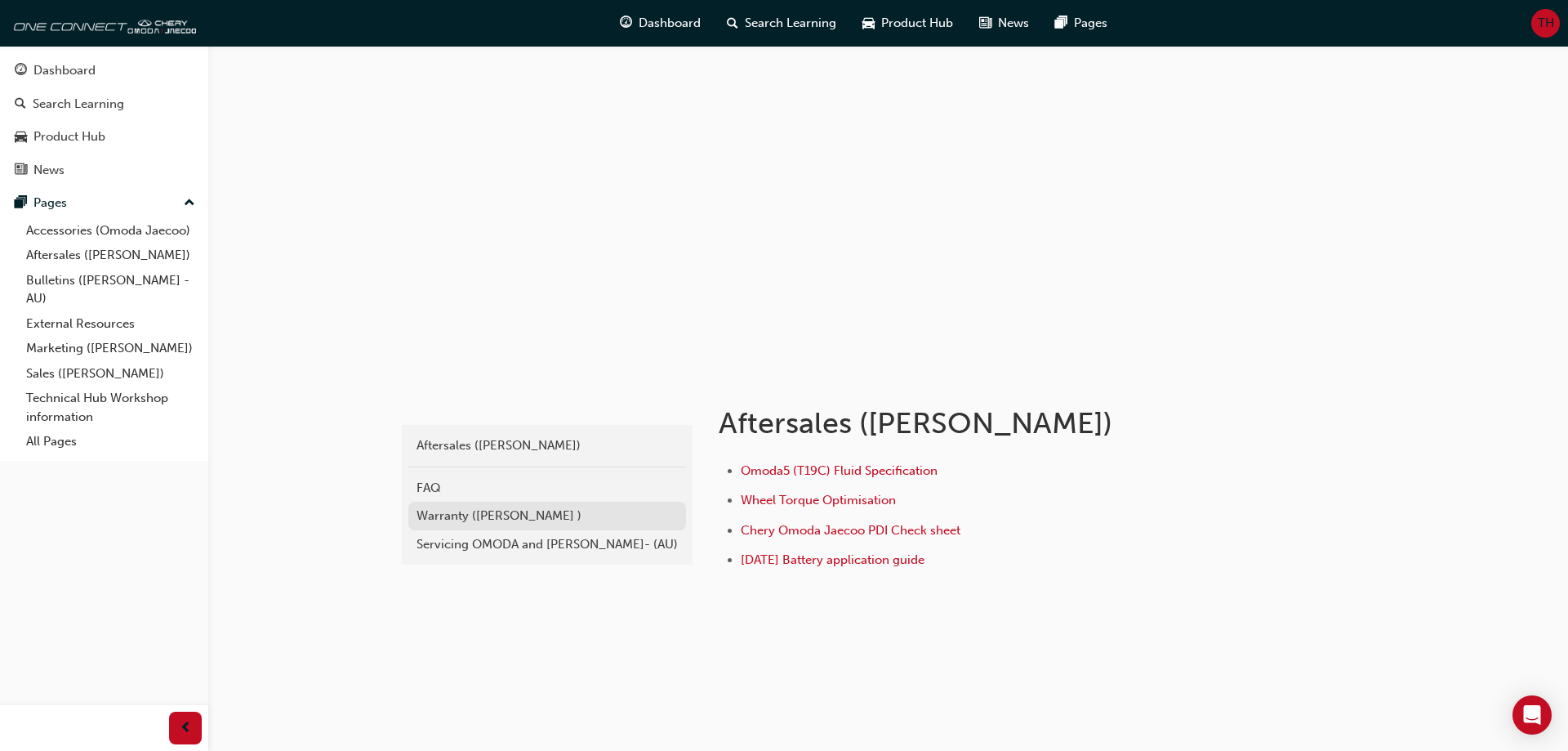
click at [583, 502] on link "Warranty ([PERSON_NAME] )" at bounding box center [547, 516] width 278 height 28
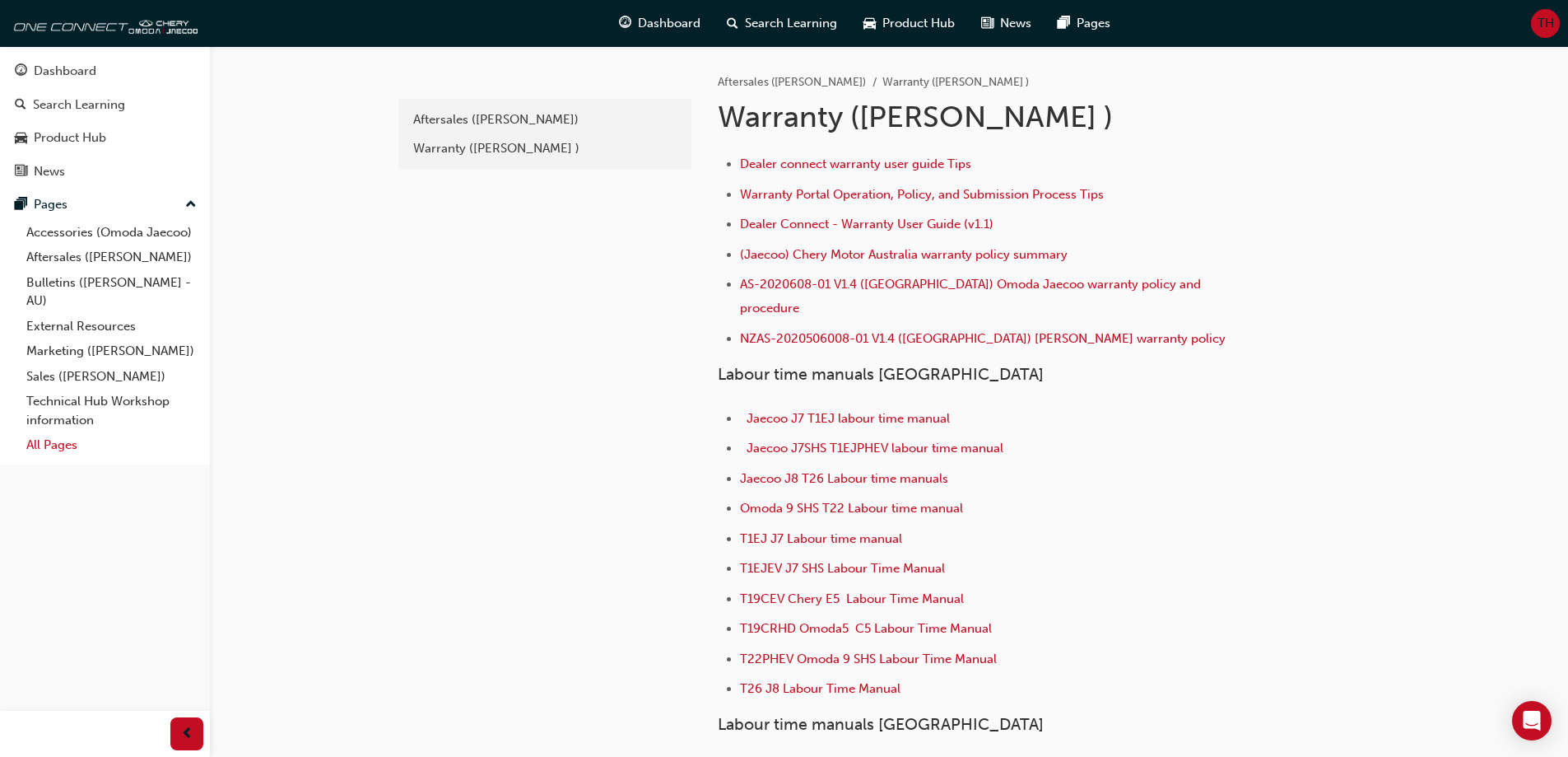
click at [66, 451] on link "All Pages" at bounding box center [111, 445] width 184 height 26
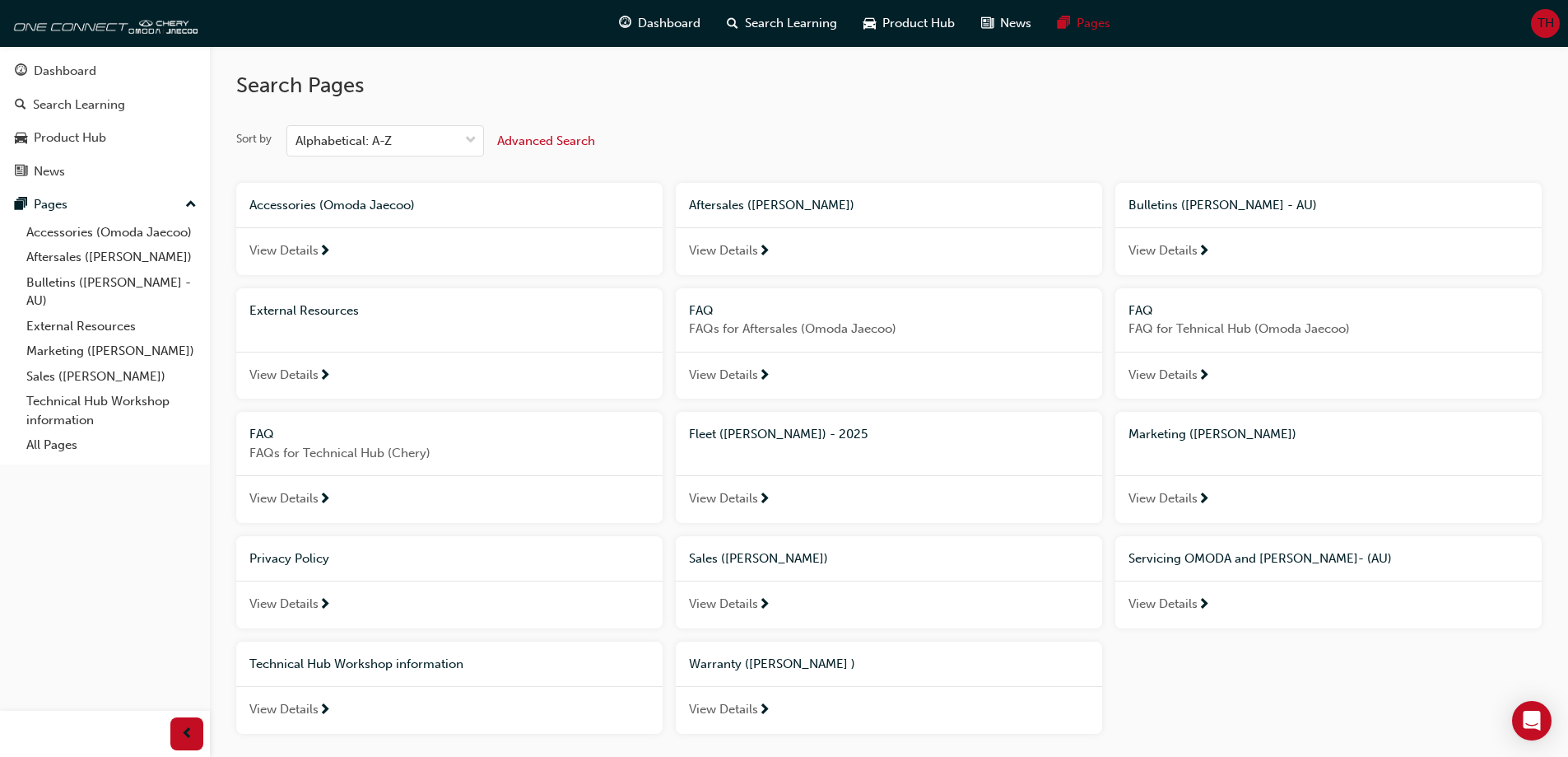
click at [1177, 602] on span "View Details" at bounding box center [1163, 604] width 69 height 19
click at [736, 245] on span "View Details" at bounding box center [723, 250] width 69 height 19
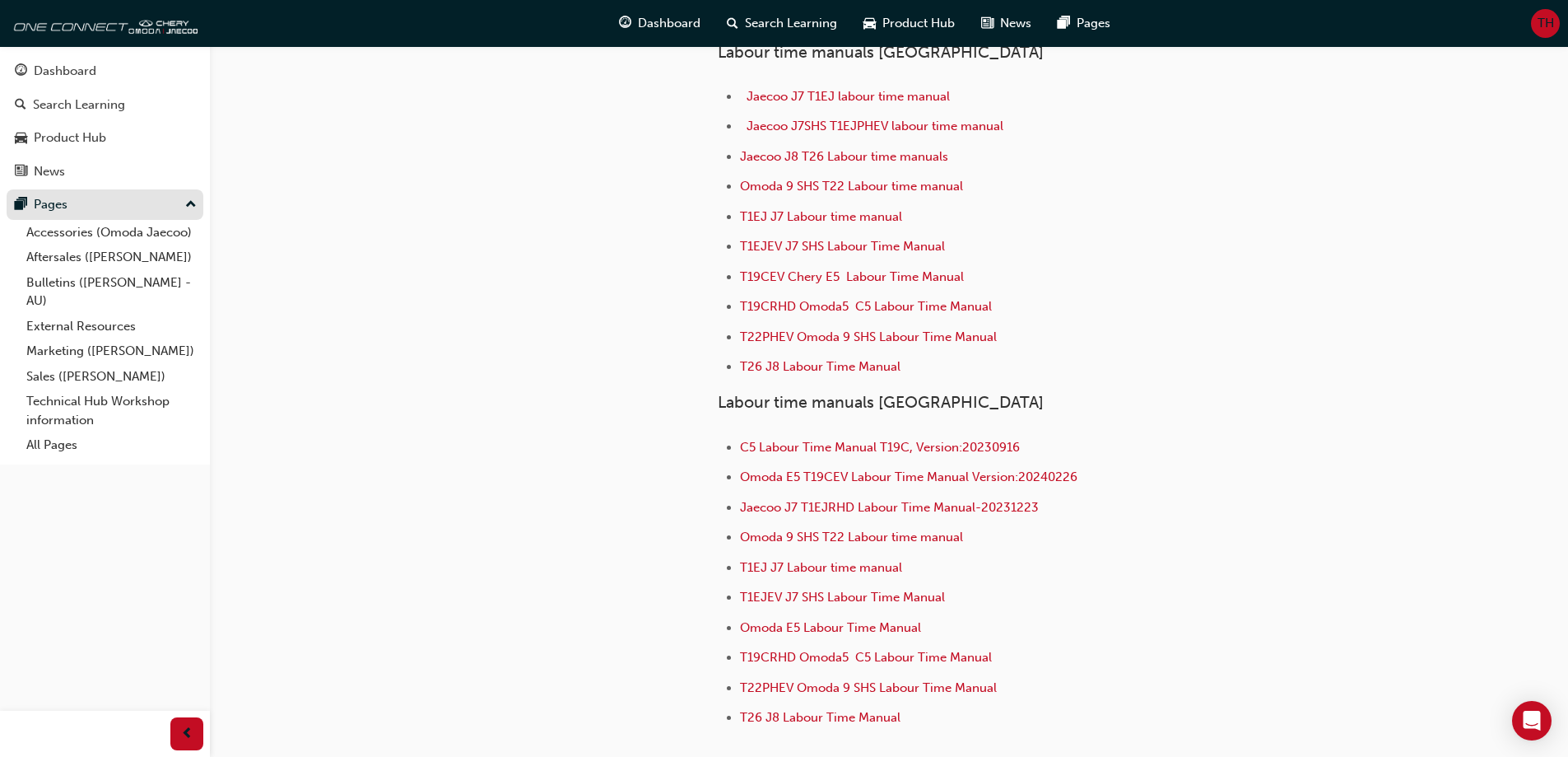
scroll to position [330, 0]
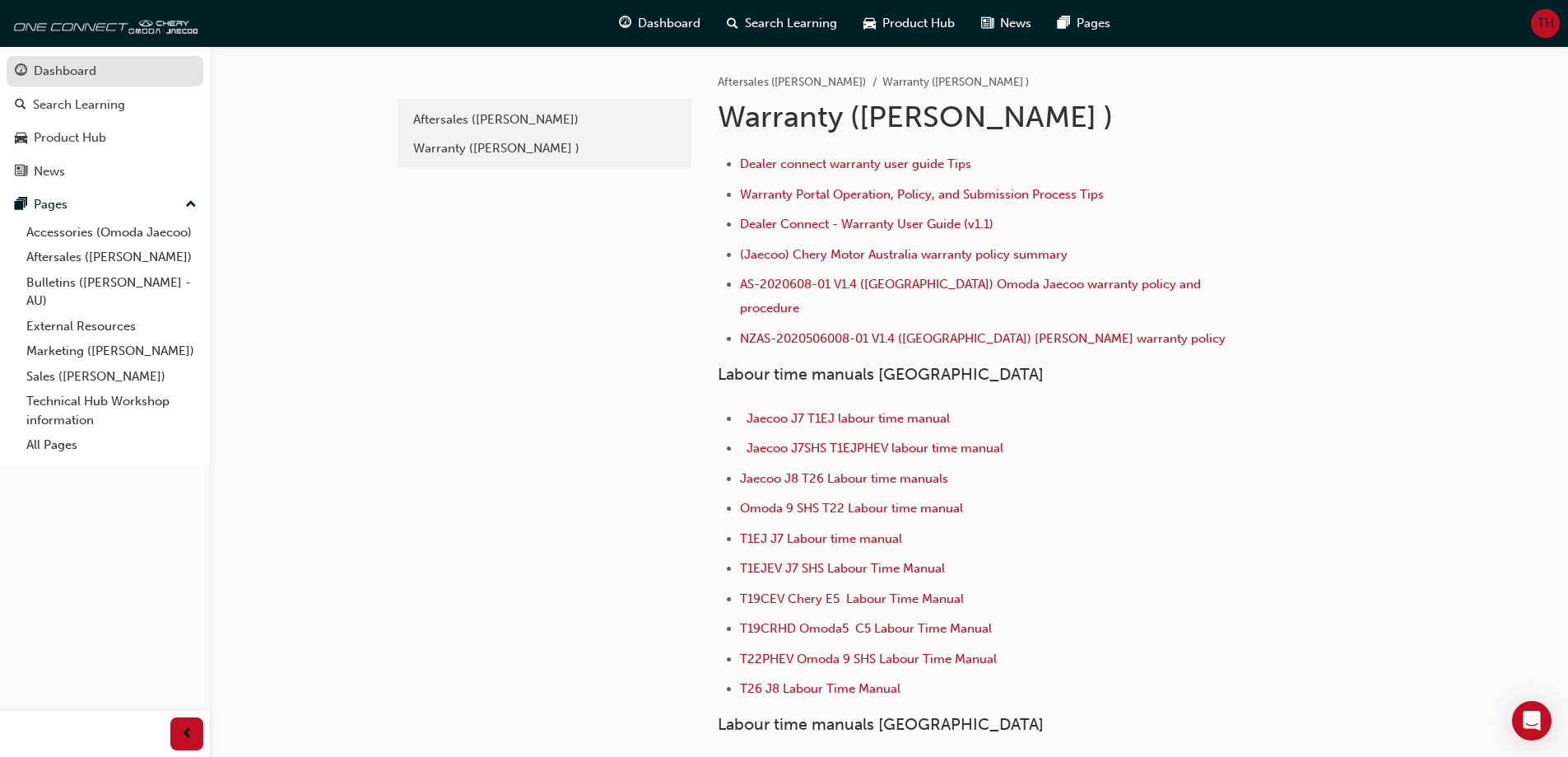
click at [77, 78] on div "Dashboard" at bounding box center [66, 71] width 63 height 19
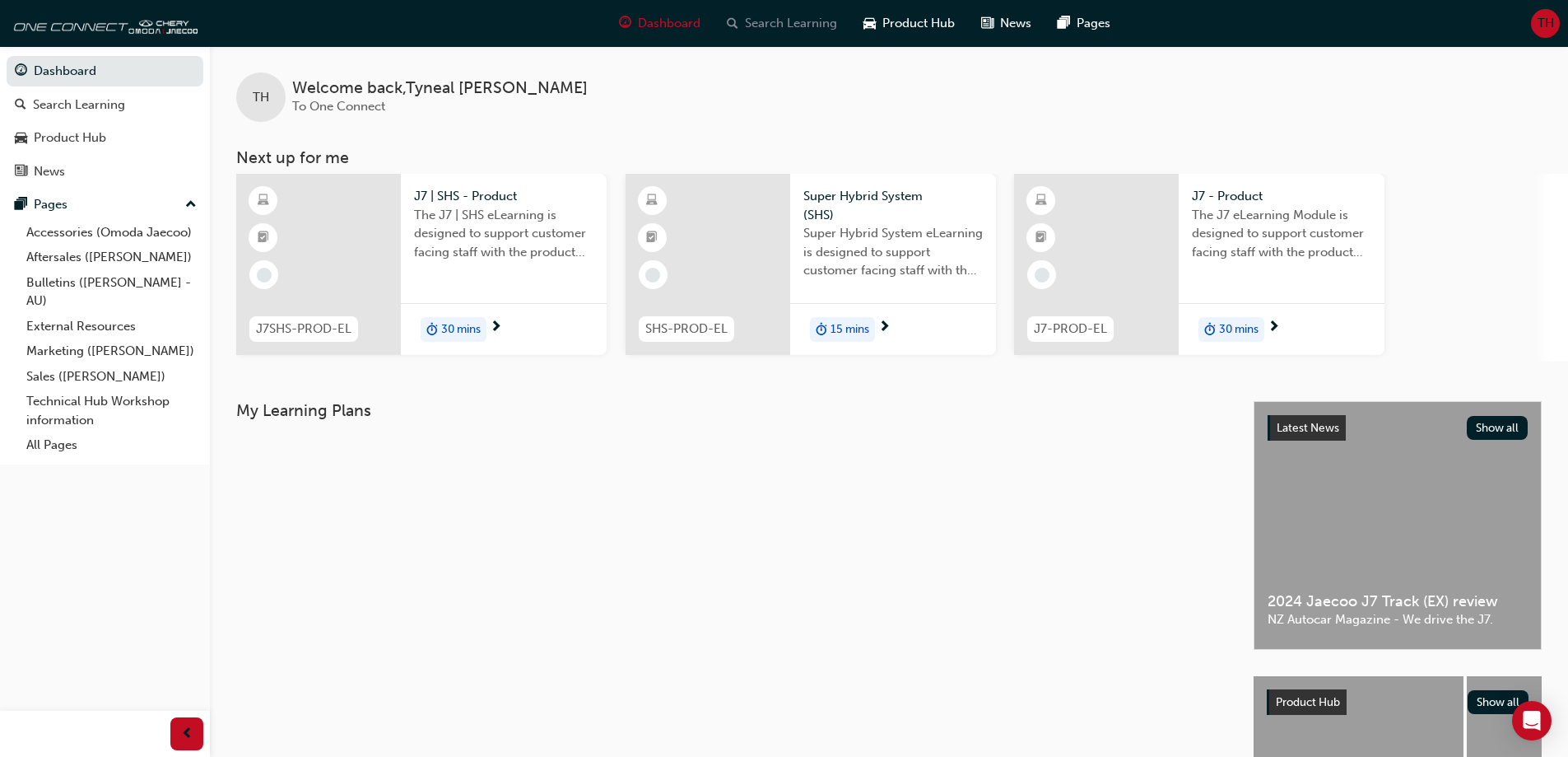
click at [755, 19] on span "Search Learning" at bounding box center [791, 23] width 92 height 19
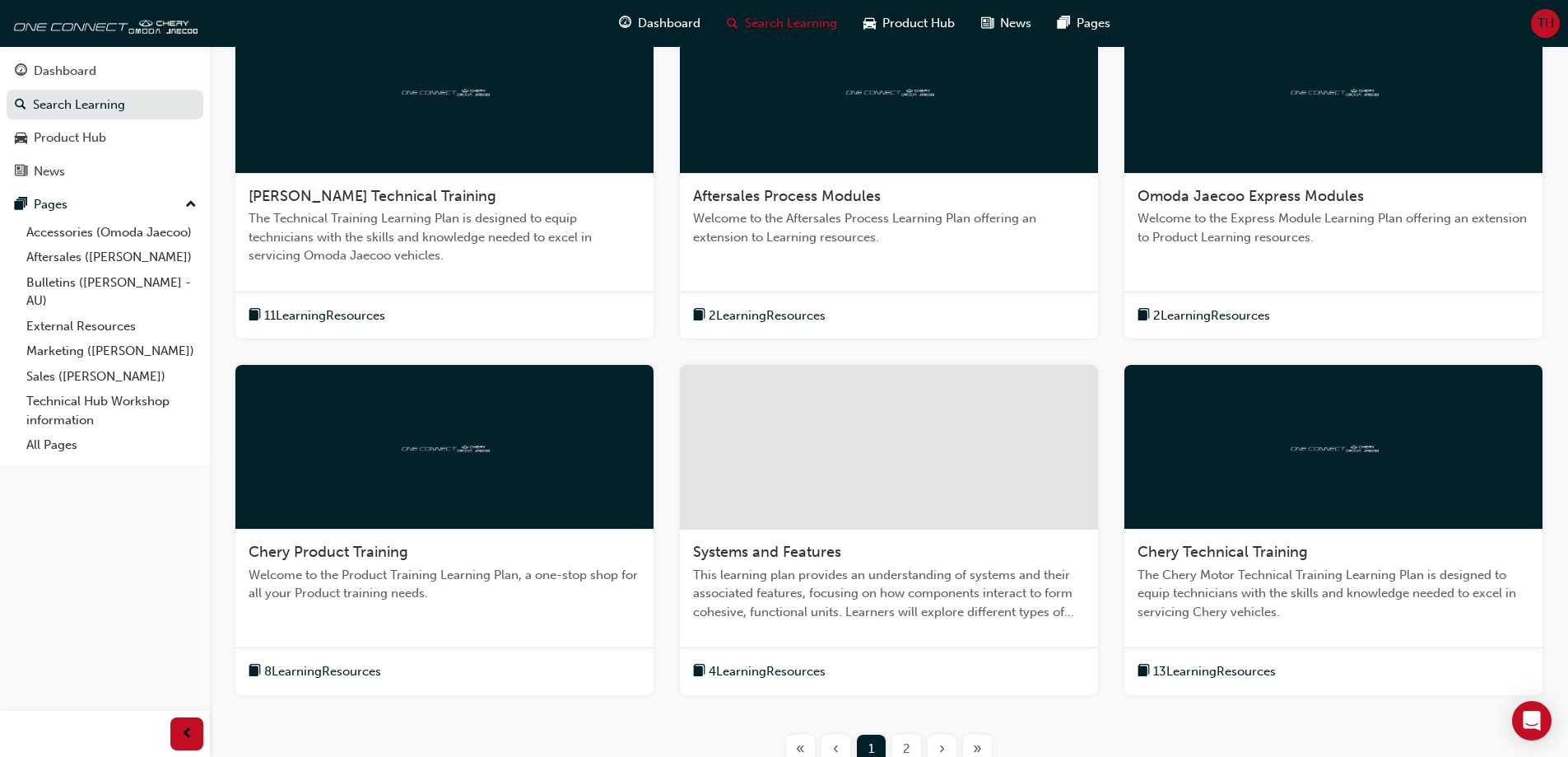
scroll to position [412, 0]
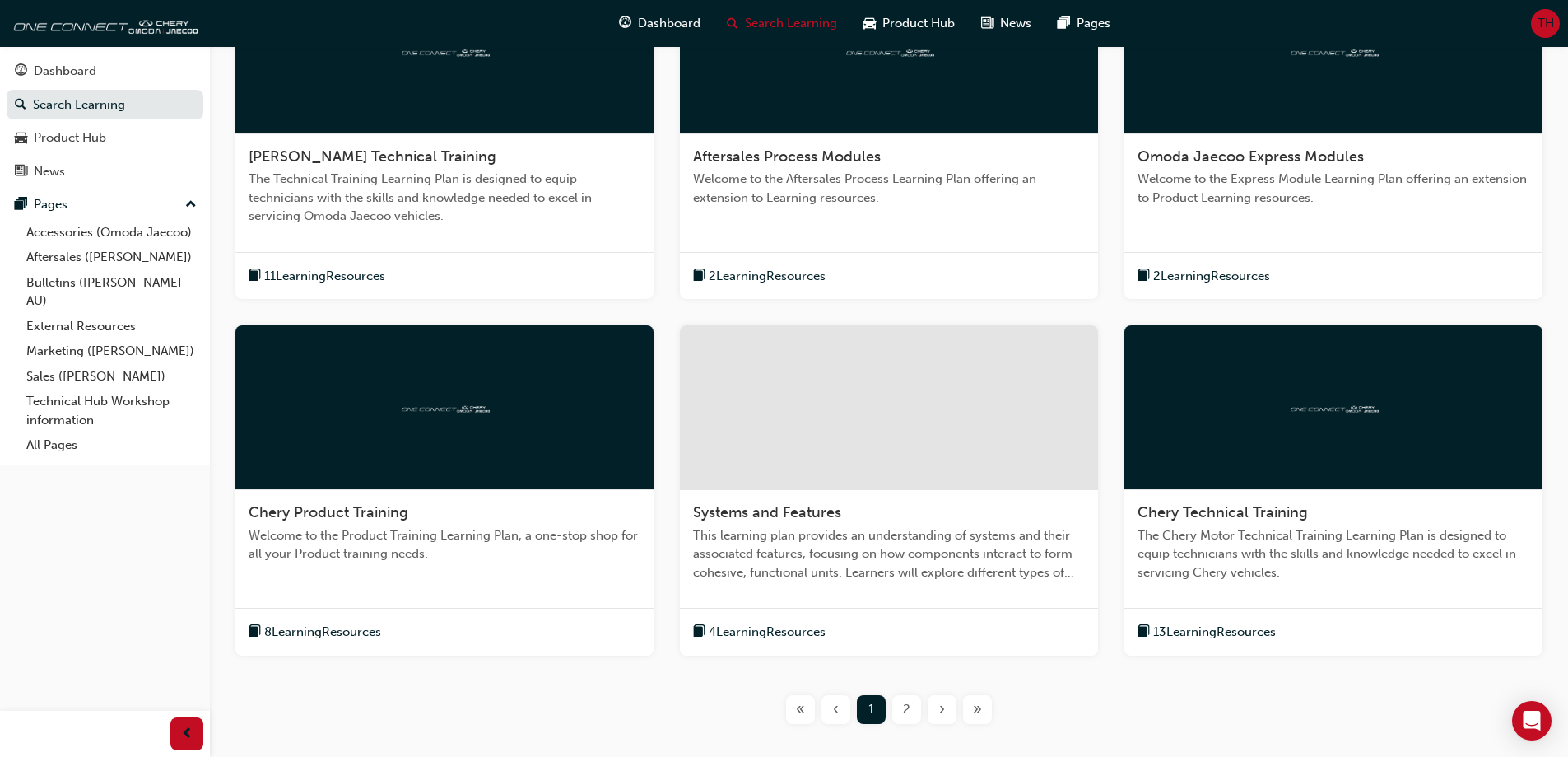
click at [788, 159] on span "Aftersales Process Modules" at bounding box center [786, 157] width 187 height 18
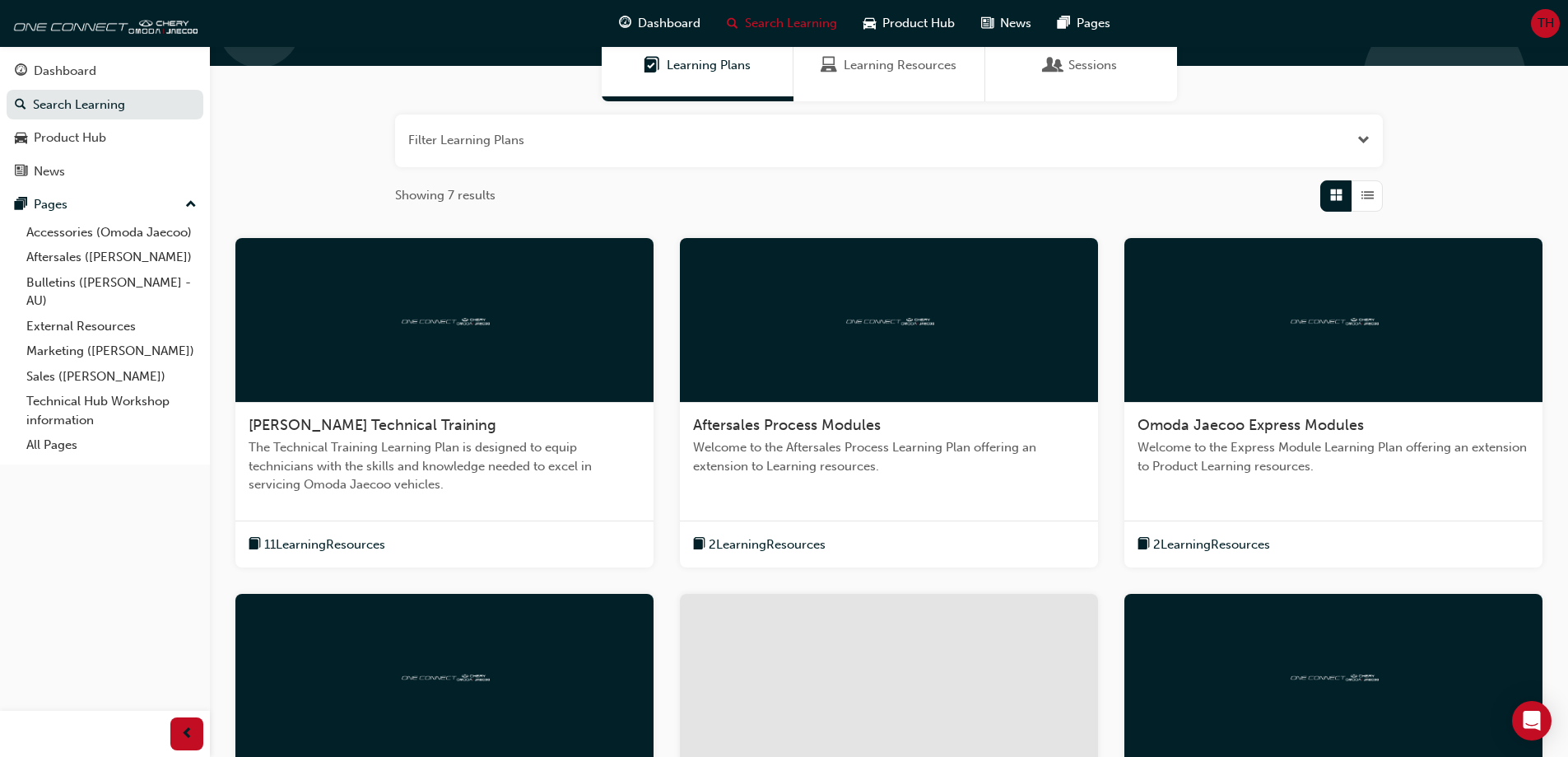
scroll to position [164, 0]
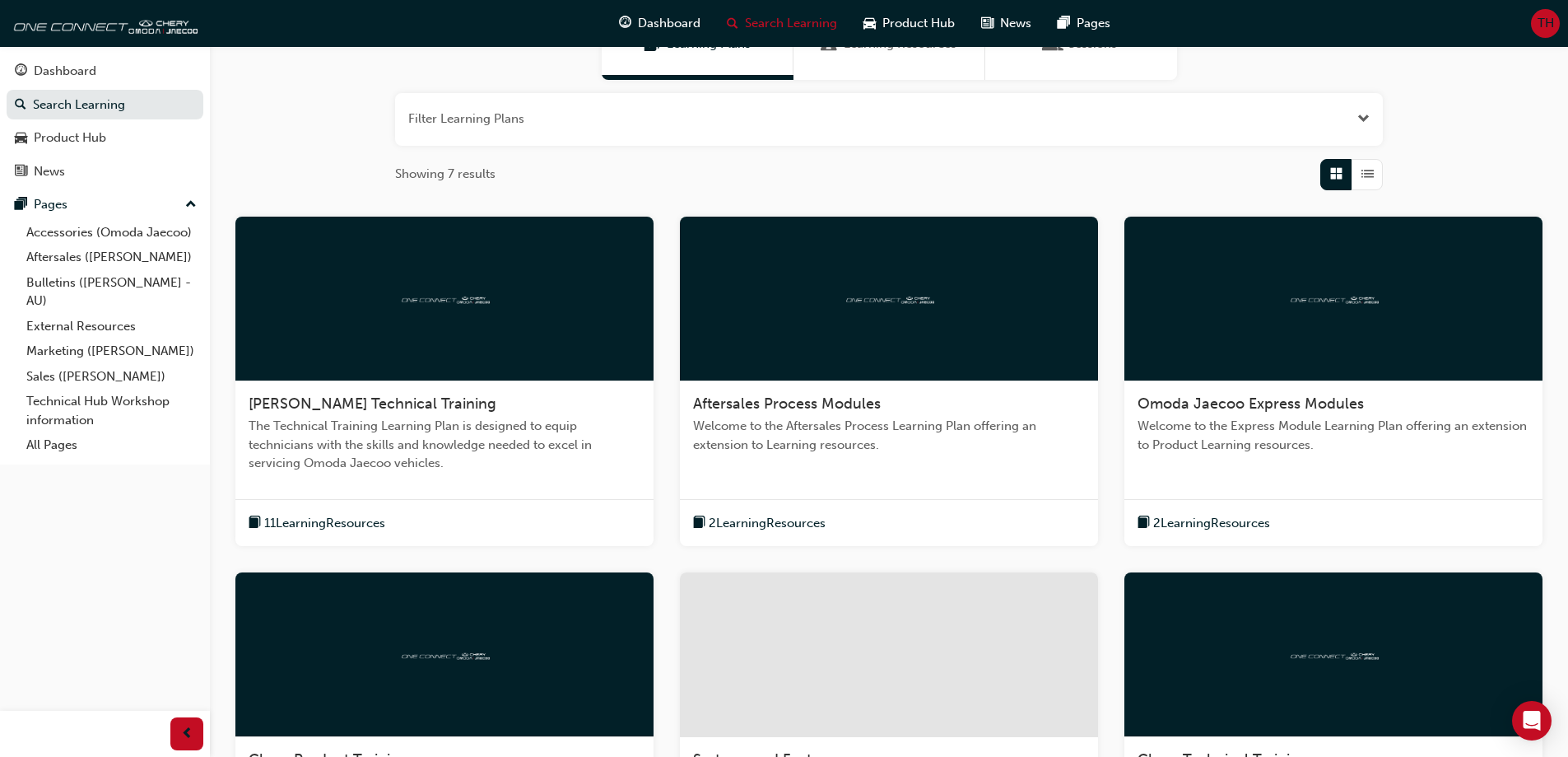
click at [746, 520] on span "2 Learning Resources" at bounding box center [767, 523] width 117 height 19
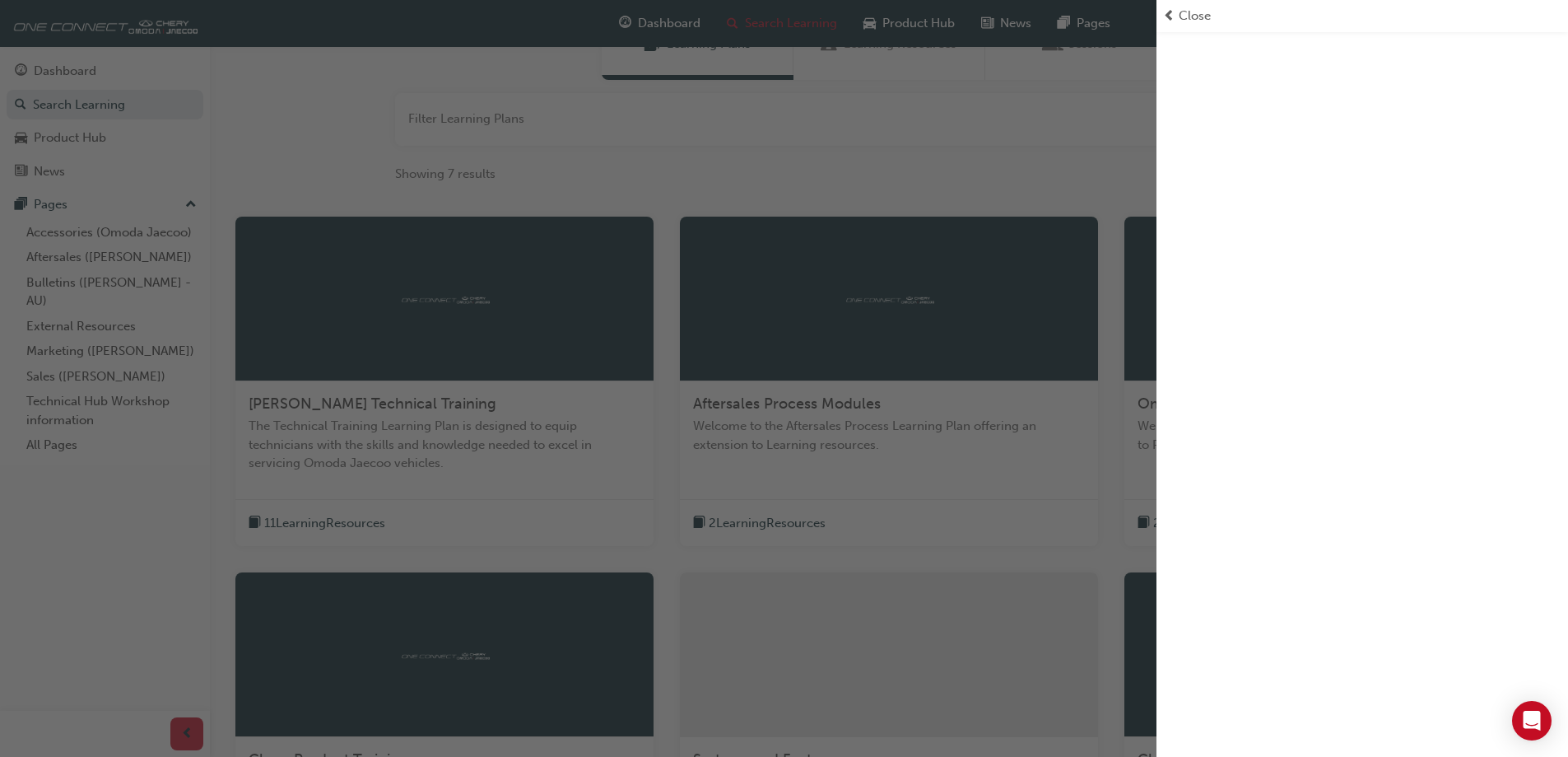
click at [1203, 12] on span "Close" at bounding box center [1194, 16] width 32 height 19
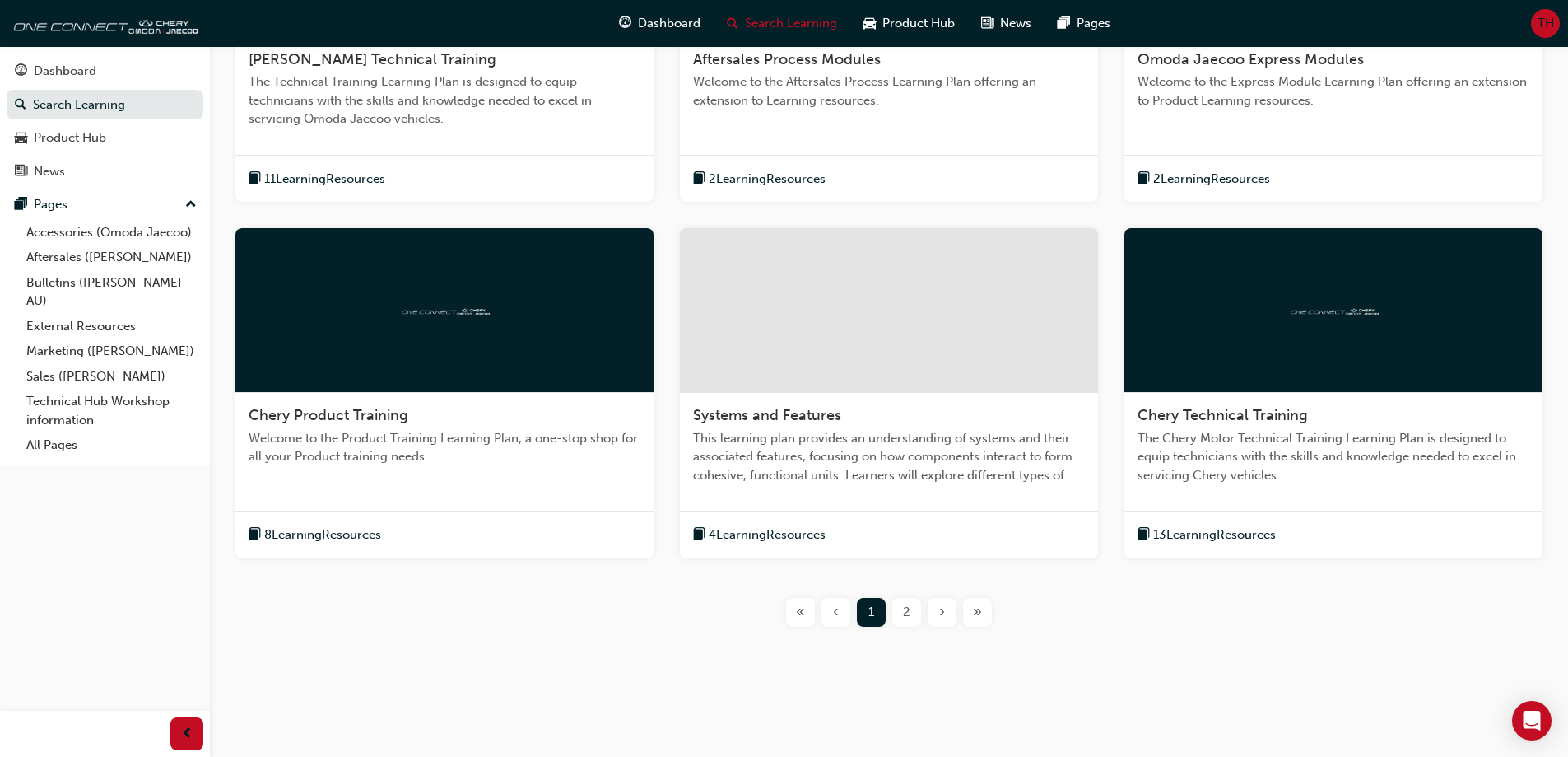
scroll to position [512, 0]
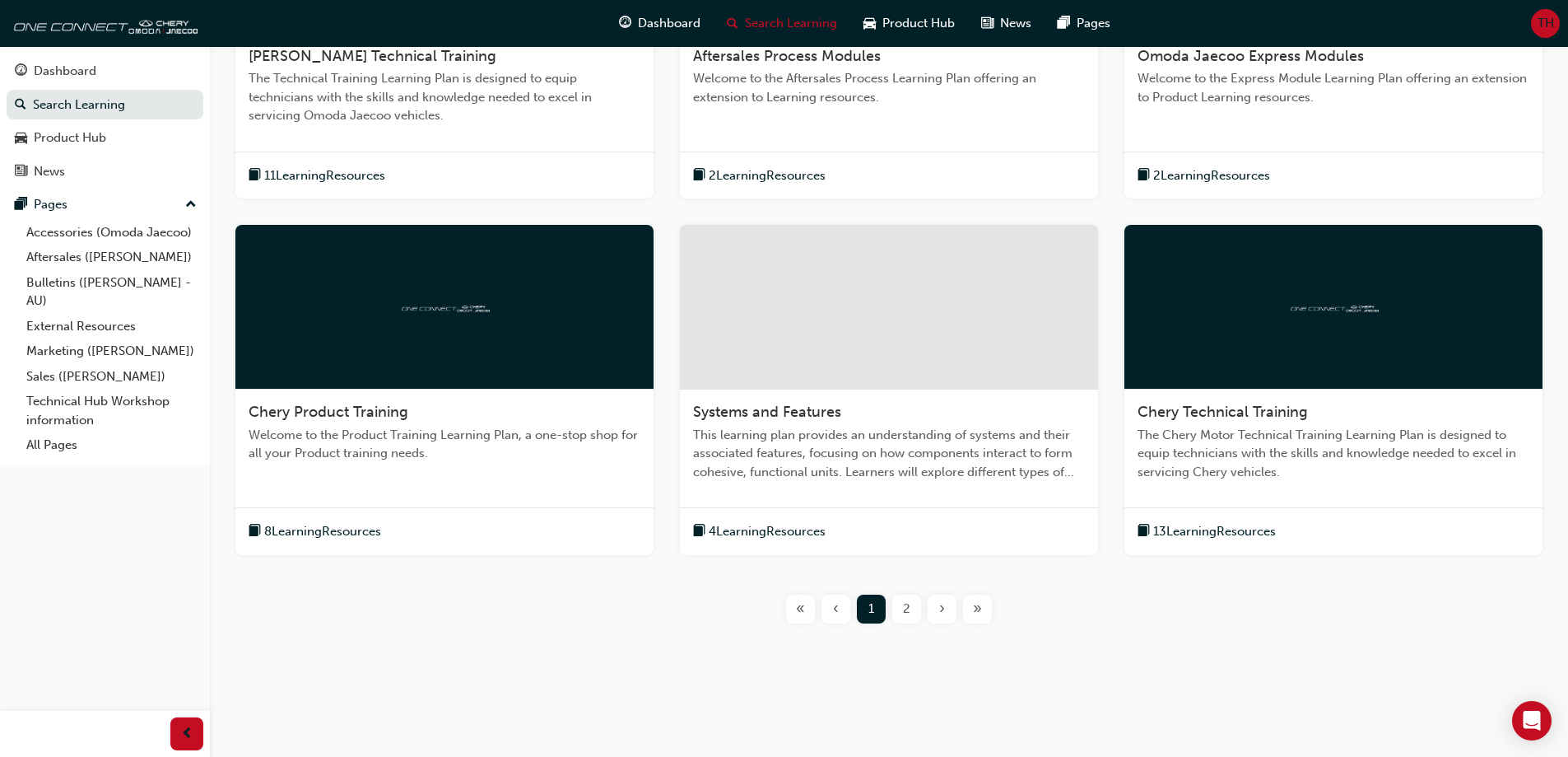
click at [904, 605] on span "2" at bounding box center [906, 608] width 7 height 19
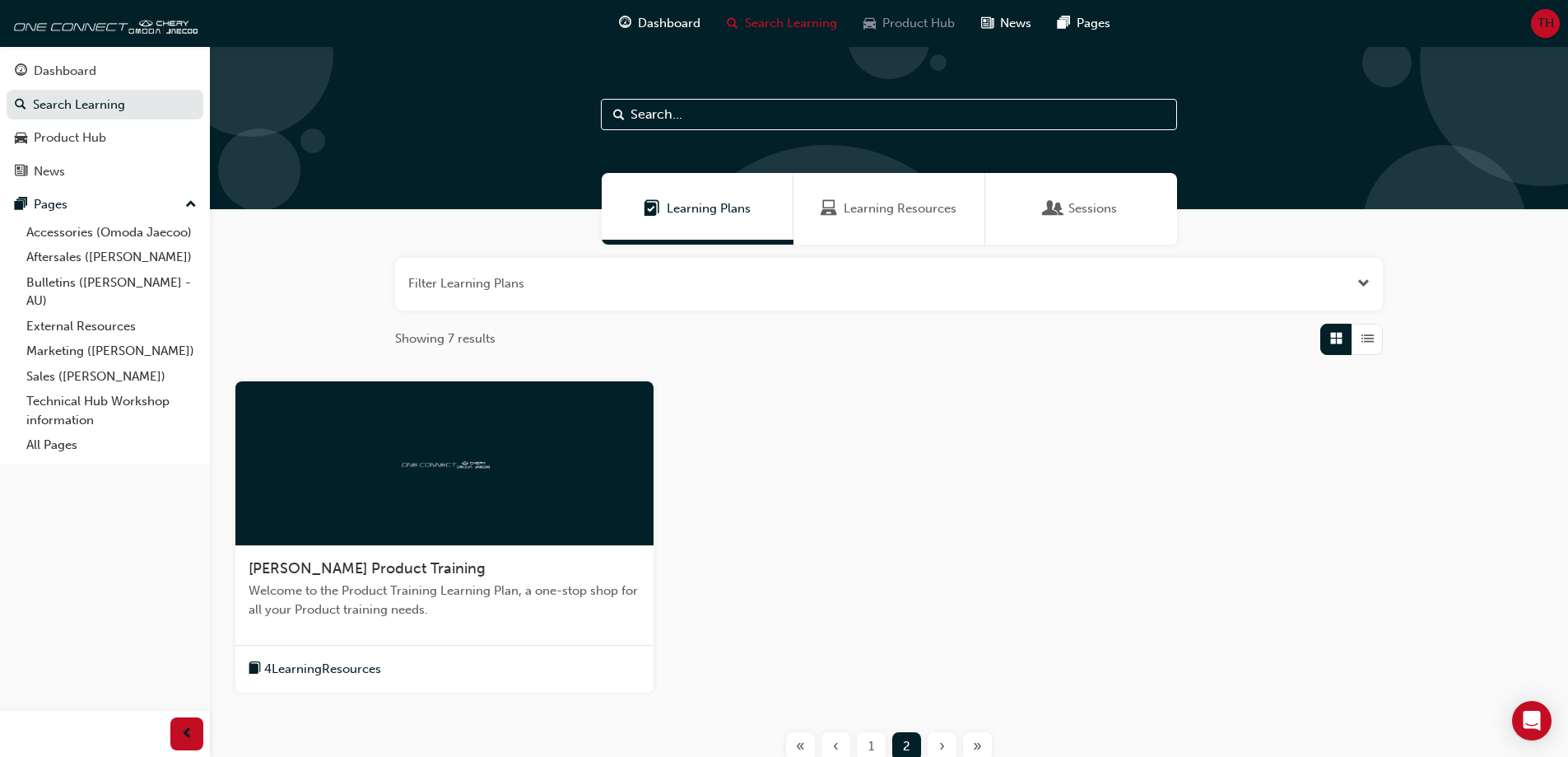
click at [909, 15] on span "Product Hub" at bounding box center [918, 23] width 72 height 19
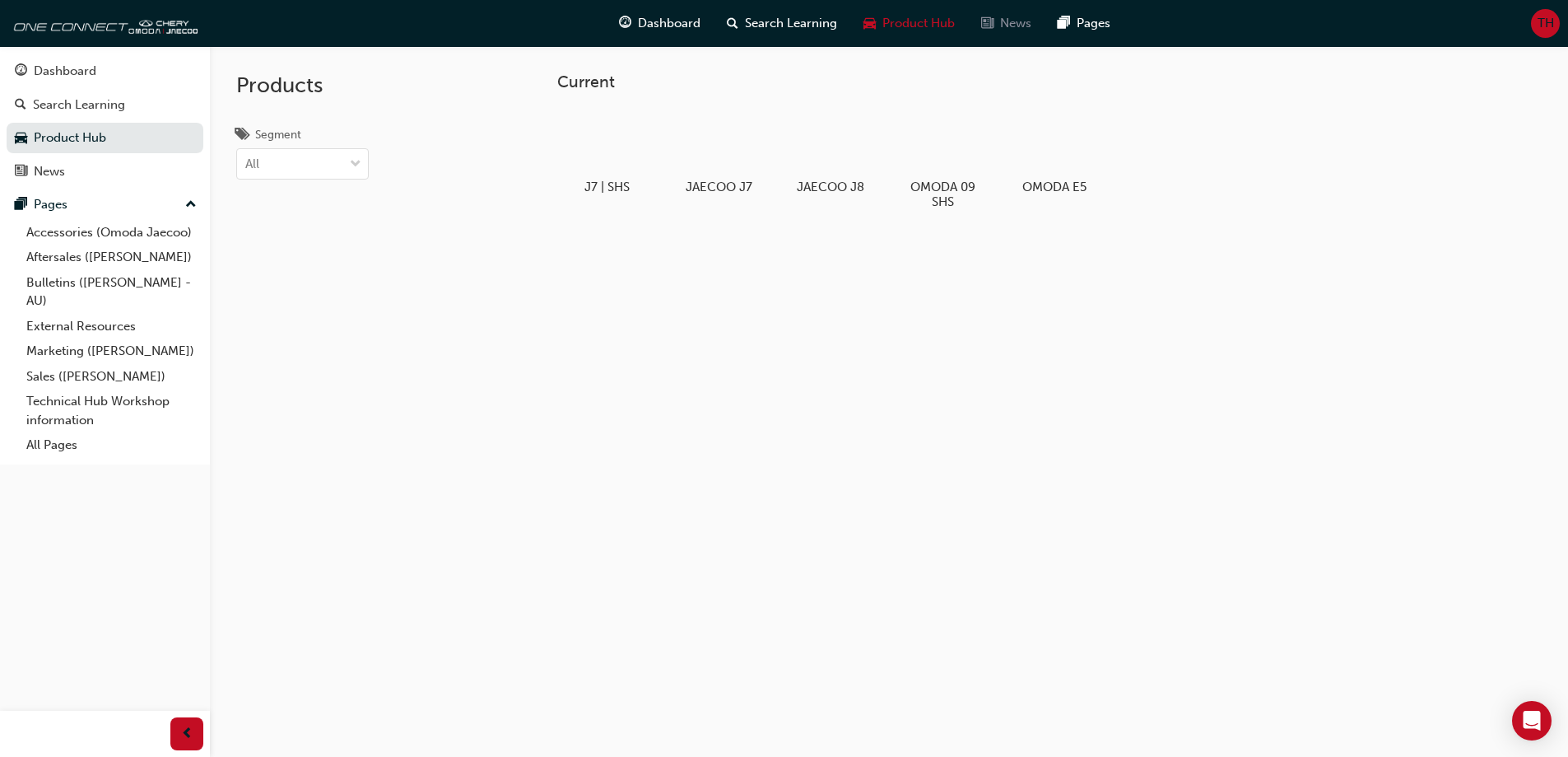
click at [1022, 27] on span "News" at bounding box center [1016, 23] width 31 height 19
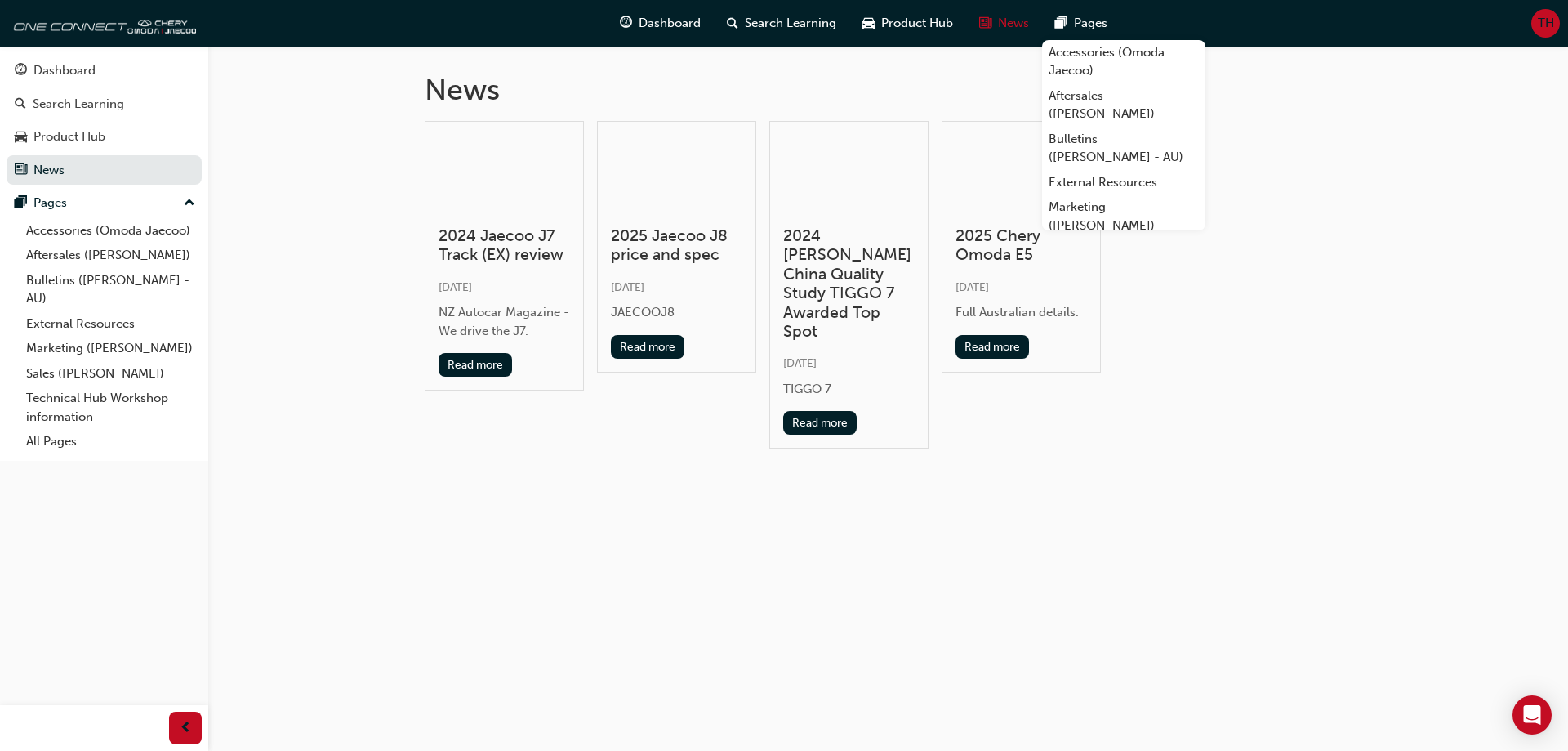
click at [1093, 32] on span "Pages" at bounding box center [1091, 23] width 34 height 19
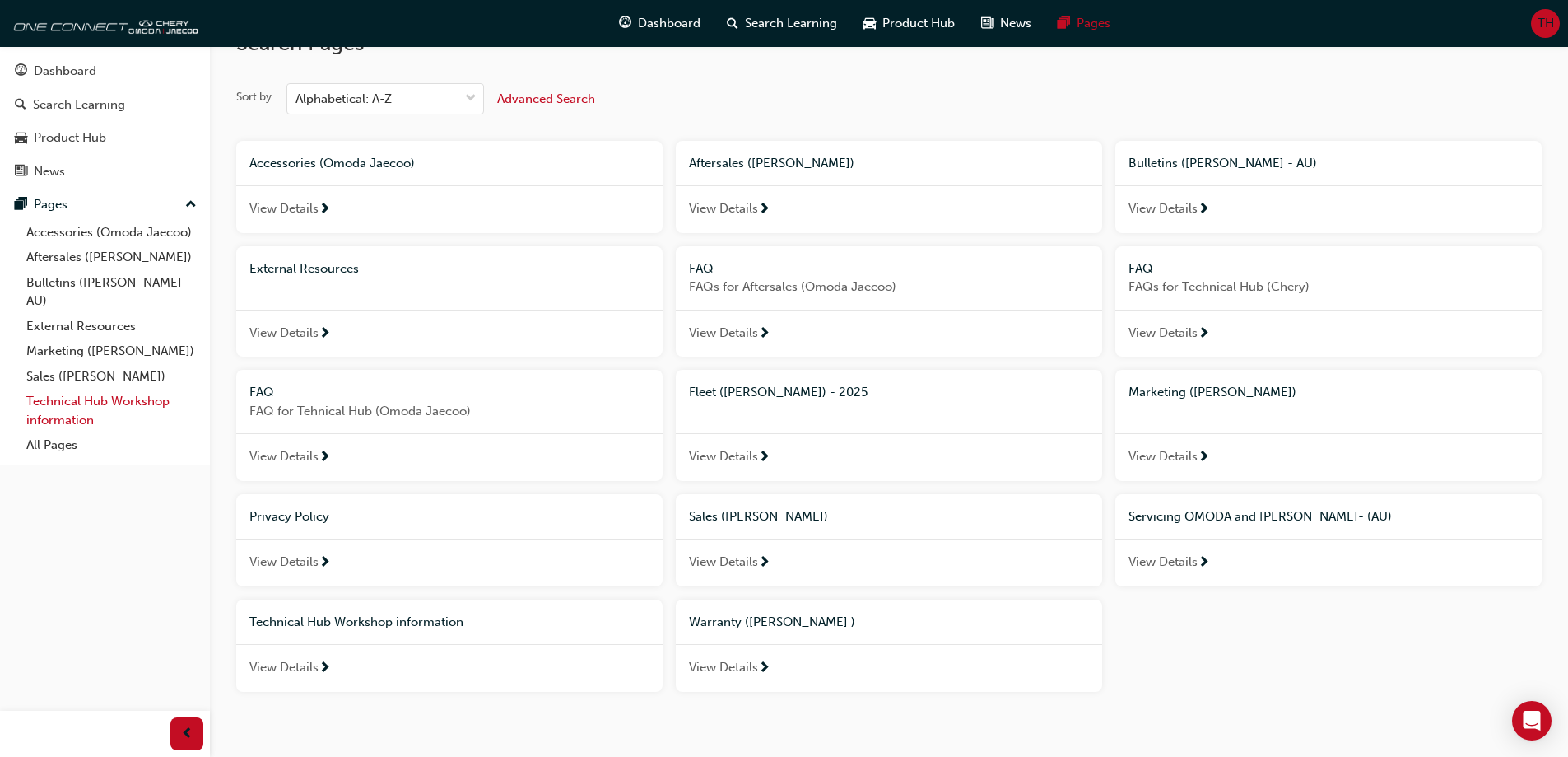
scroll to position [84, 0]
